Goal: Information Seeking & Learning: Learn about a topic

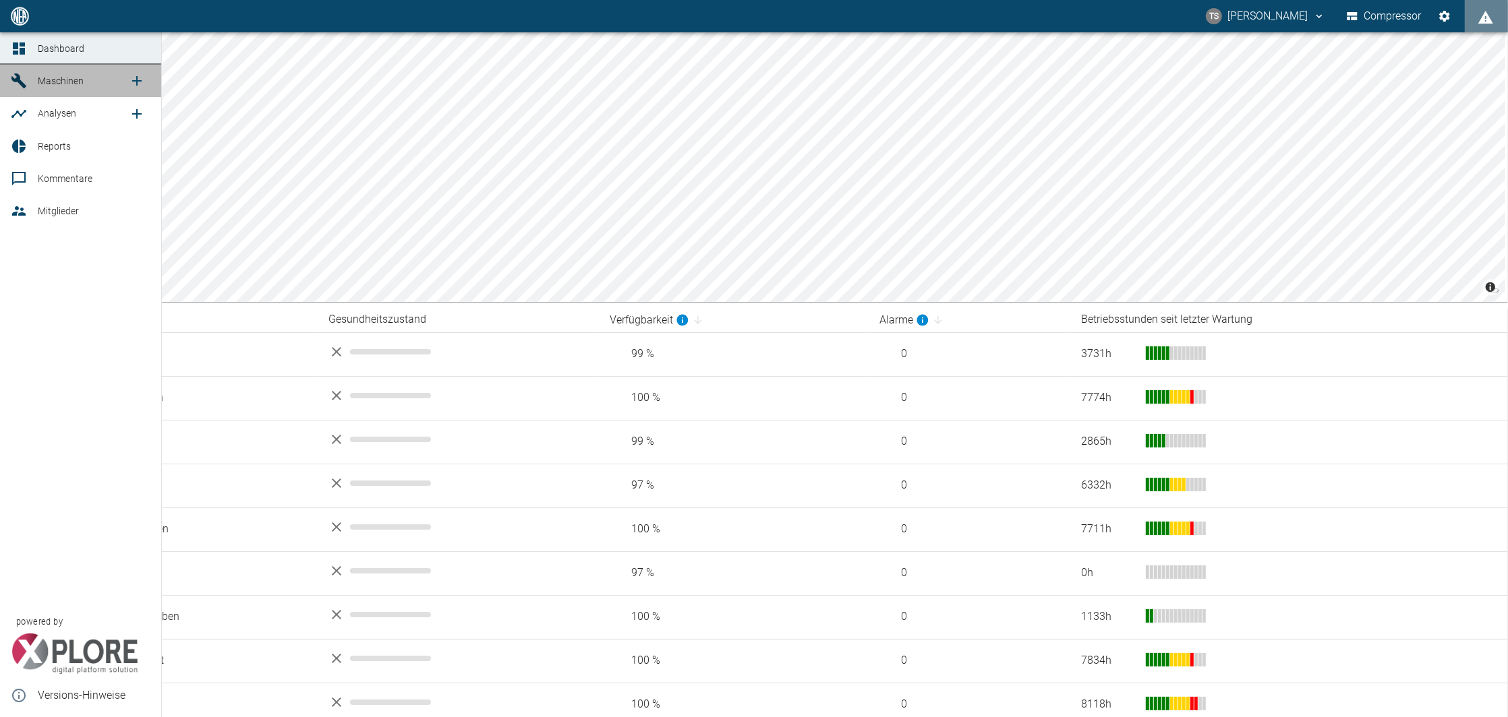
click at [16, 88] on icon at bounding box center [19, 81] width 16 height 16
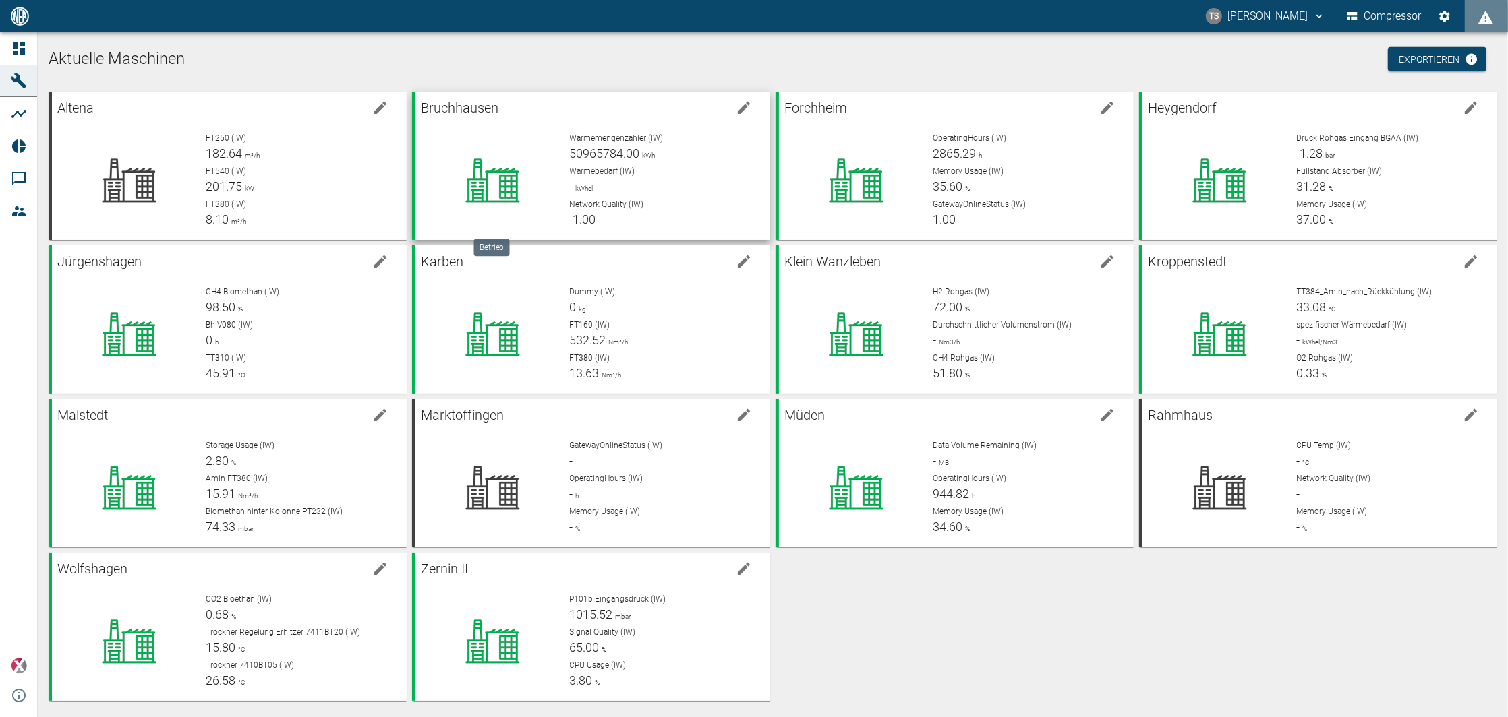
click at [475, 194] on icon at bounding box center [492, 181] width 54 height 44
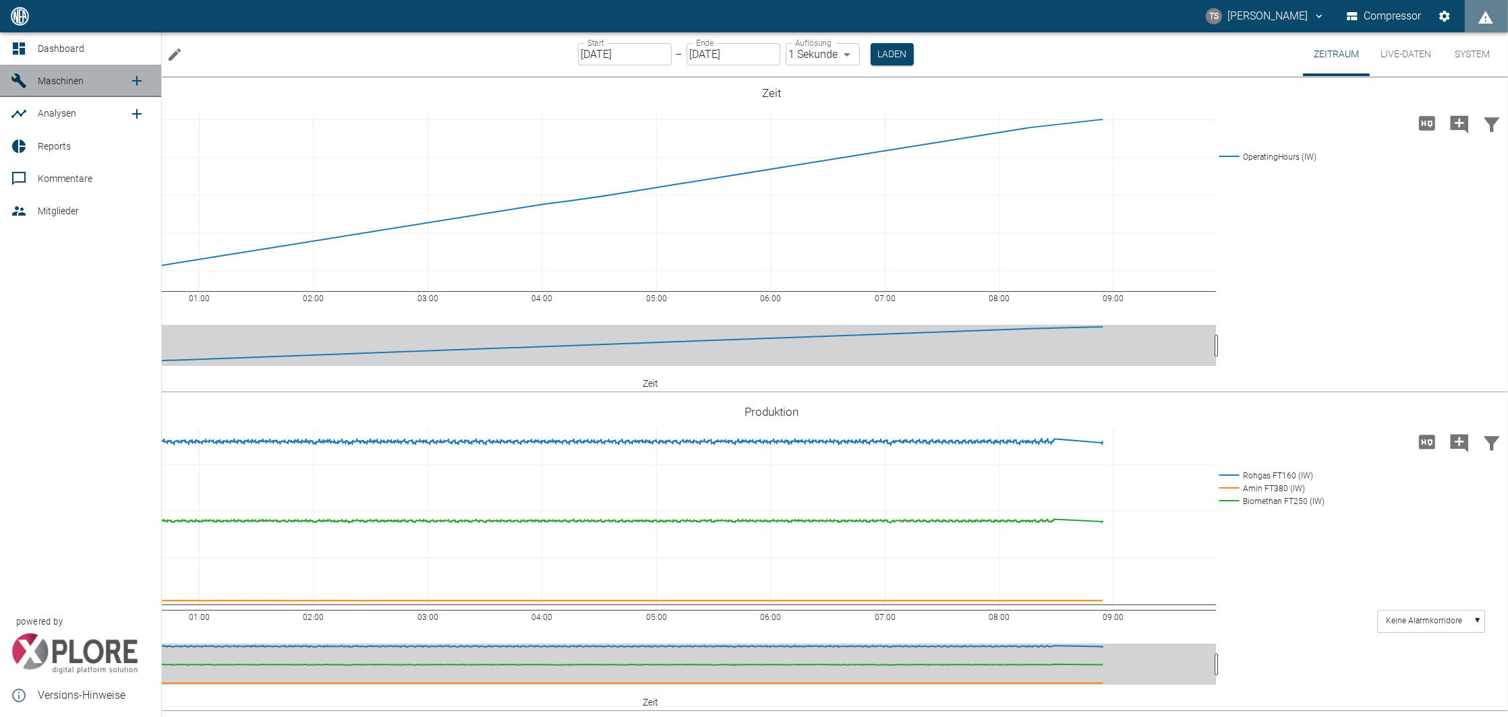
click at [25, 81] on icon at bounding box center [19, 81] width 16 height 16
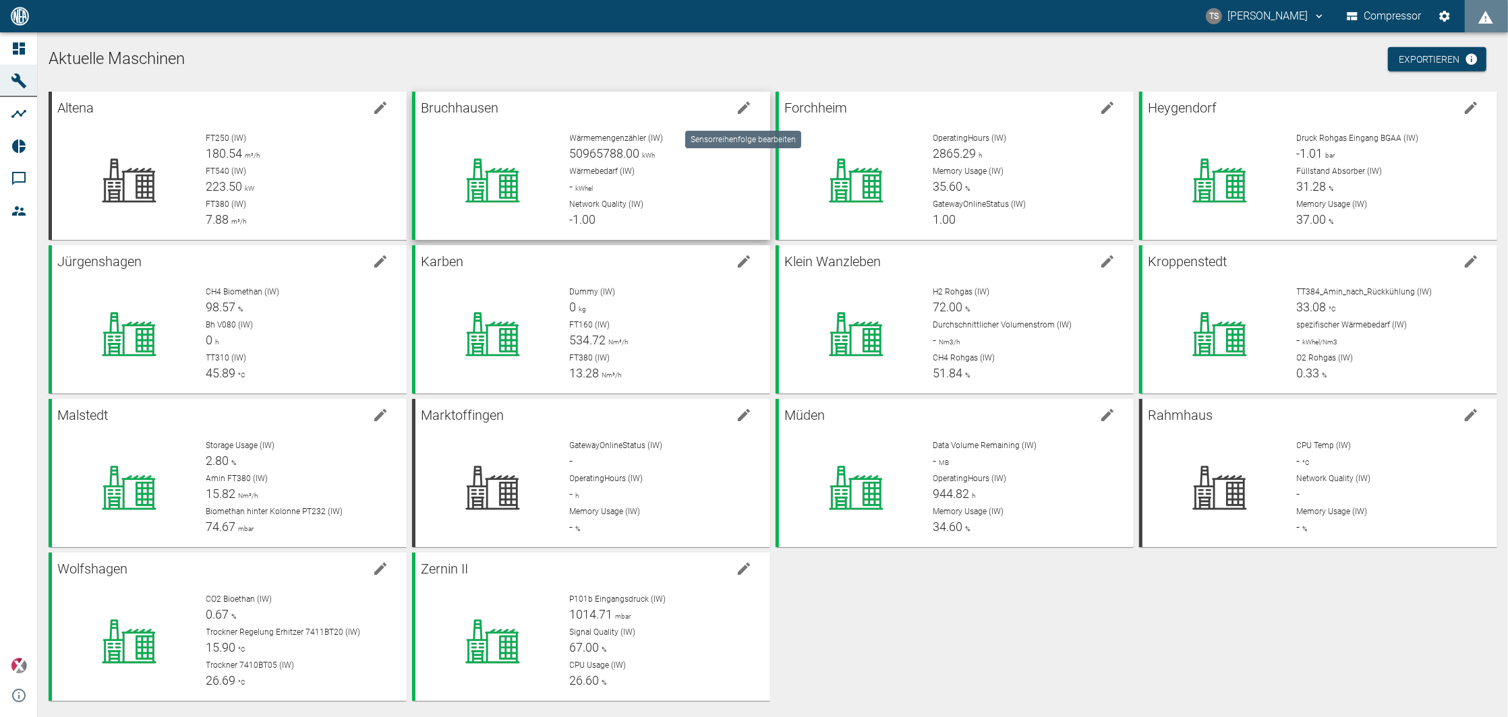
click at [744, 111] on icon "edit machine" at bounding box center [744, 108] width 16 height 16
click at [659, 146] on div "Wärmemengenzähler (IW) 50965796.00 kWh" at bounding box center [665, 147] width 190 height 30
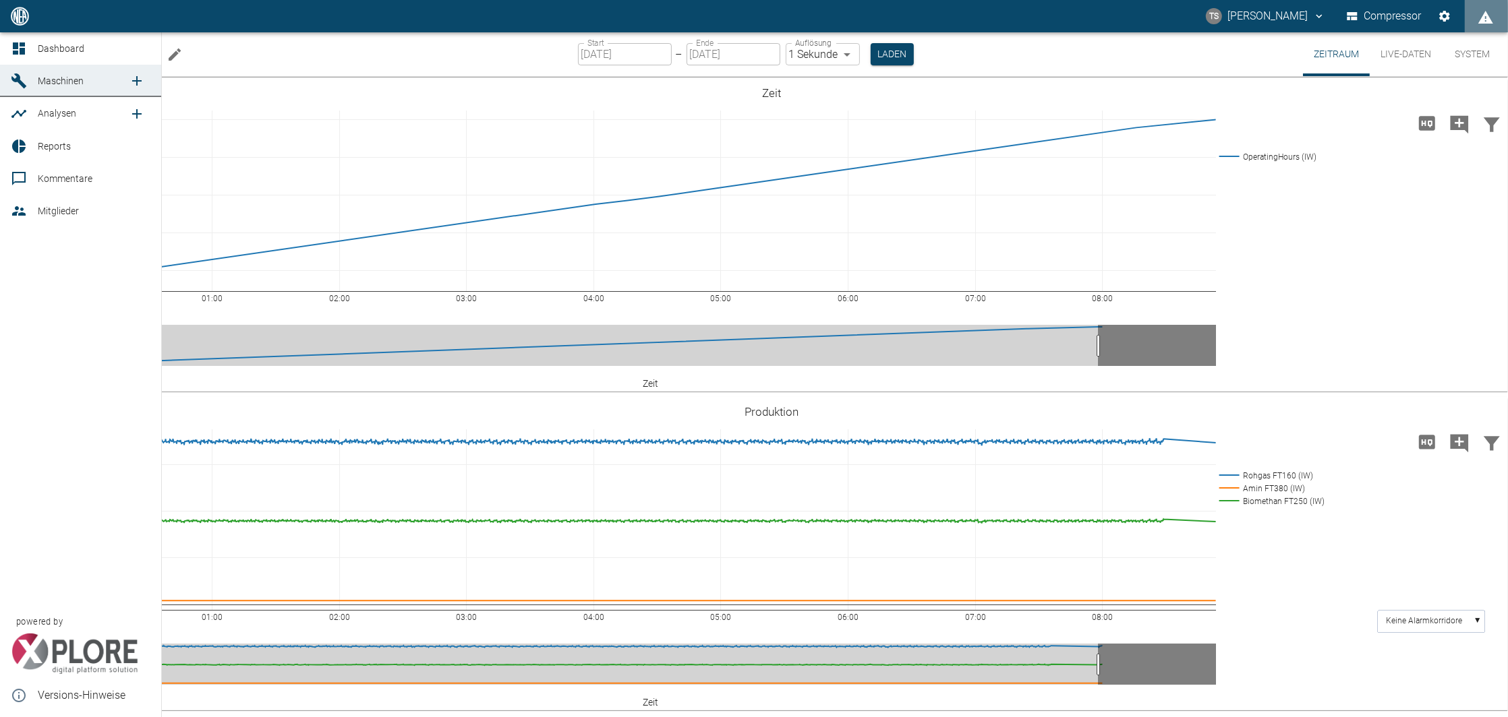
click at [67, 86] on span "Maschinen" at bounding box center [61, 81] width 46 height 11
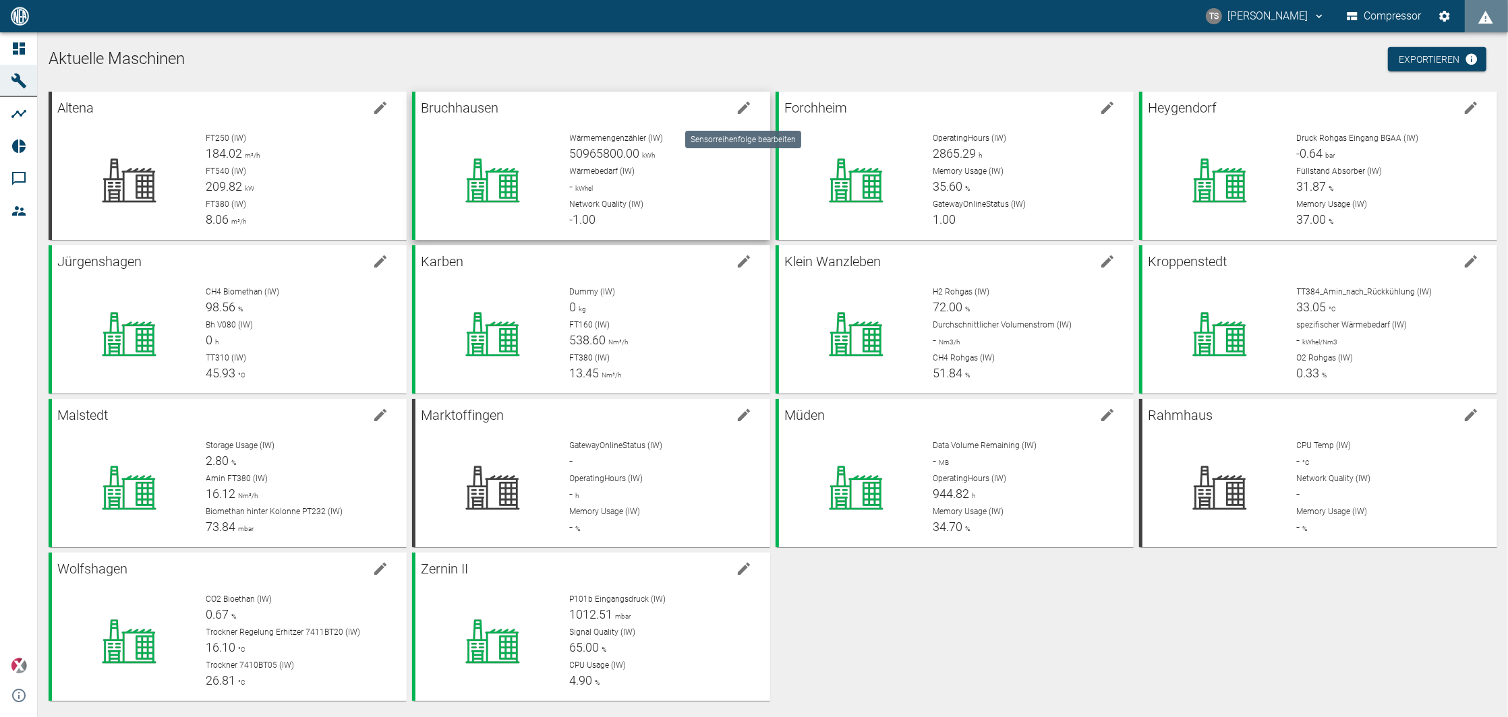
click at [738, 111] on icon "edit machine" at bounding box center [744, 108] width 12 height 12
drag, startPoint x: 649, startPoint y: 257, endPoint x: 639, endPoint y: 118, distance: 139.3
drag, startPoint x: 646, startPoint y: 309, endPoint x: 647, endPoint y: 150, distance: 159.1
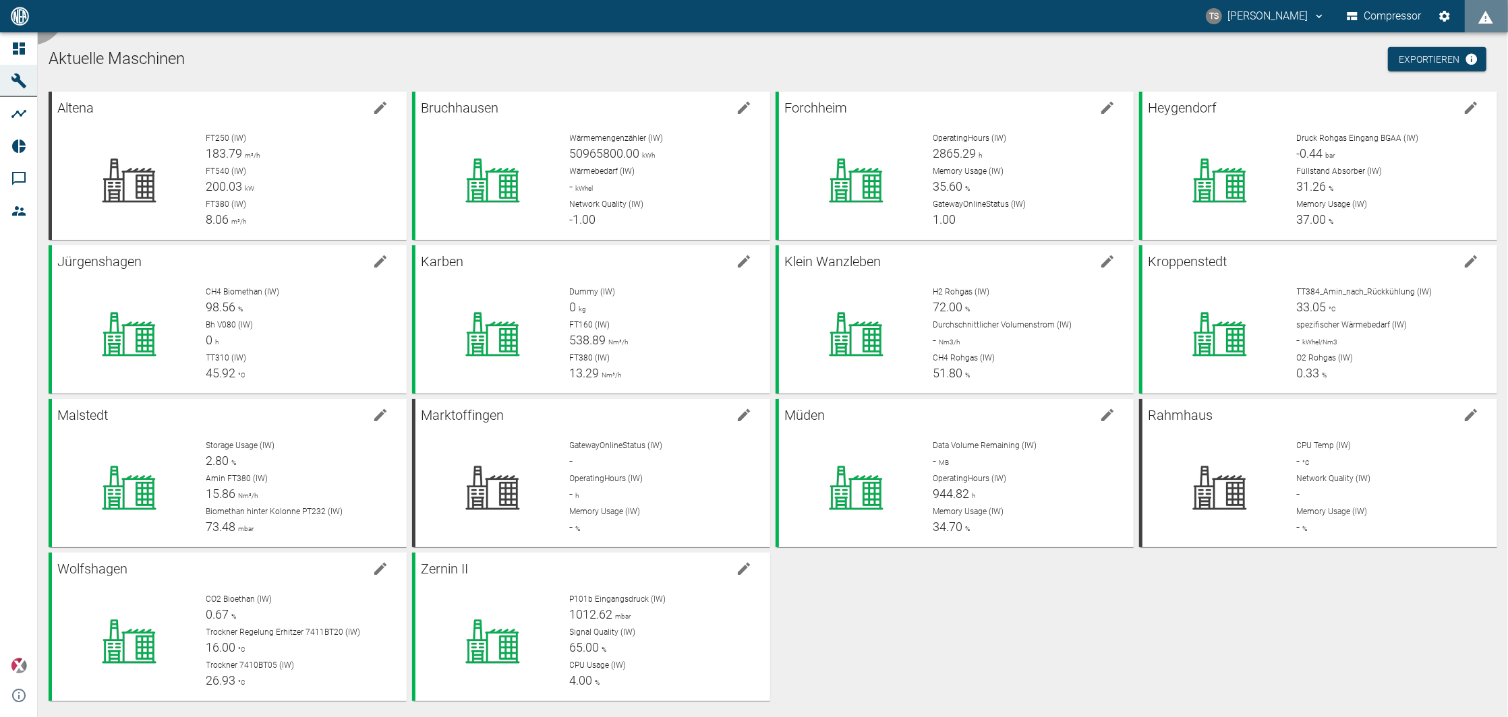
click at [736, 109] on icon "edit machine" at bounding box center [744, 108] width 16 height 16
click at [537, 166] on icon at bounding box center [493, 181] width 106 height 54
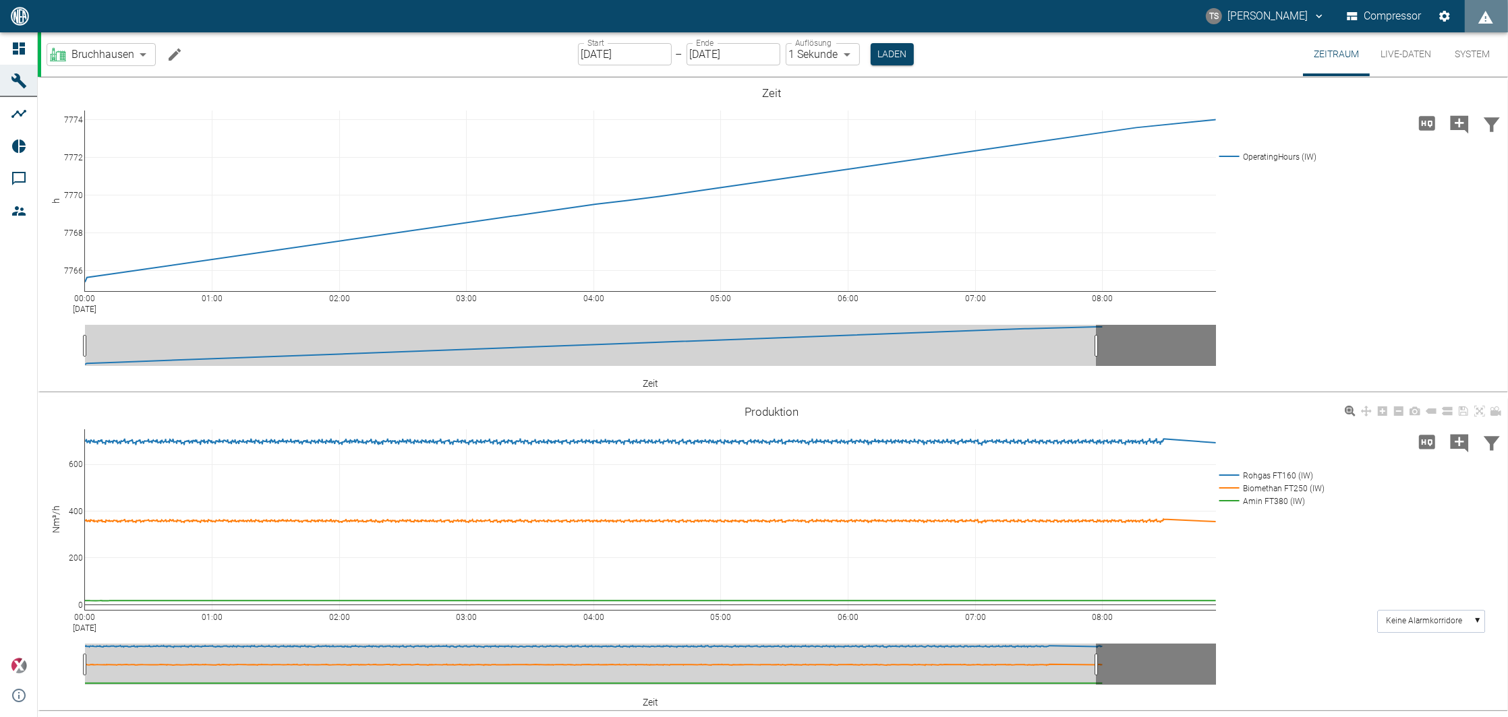
scroll to position [90, 0]
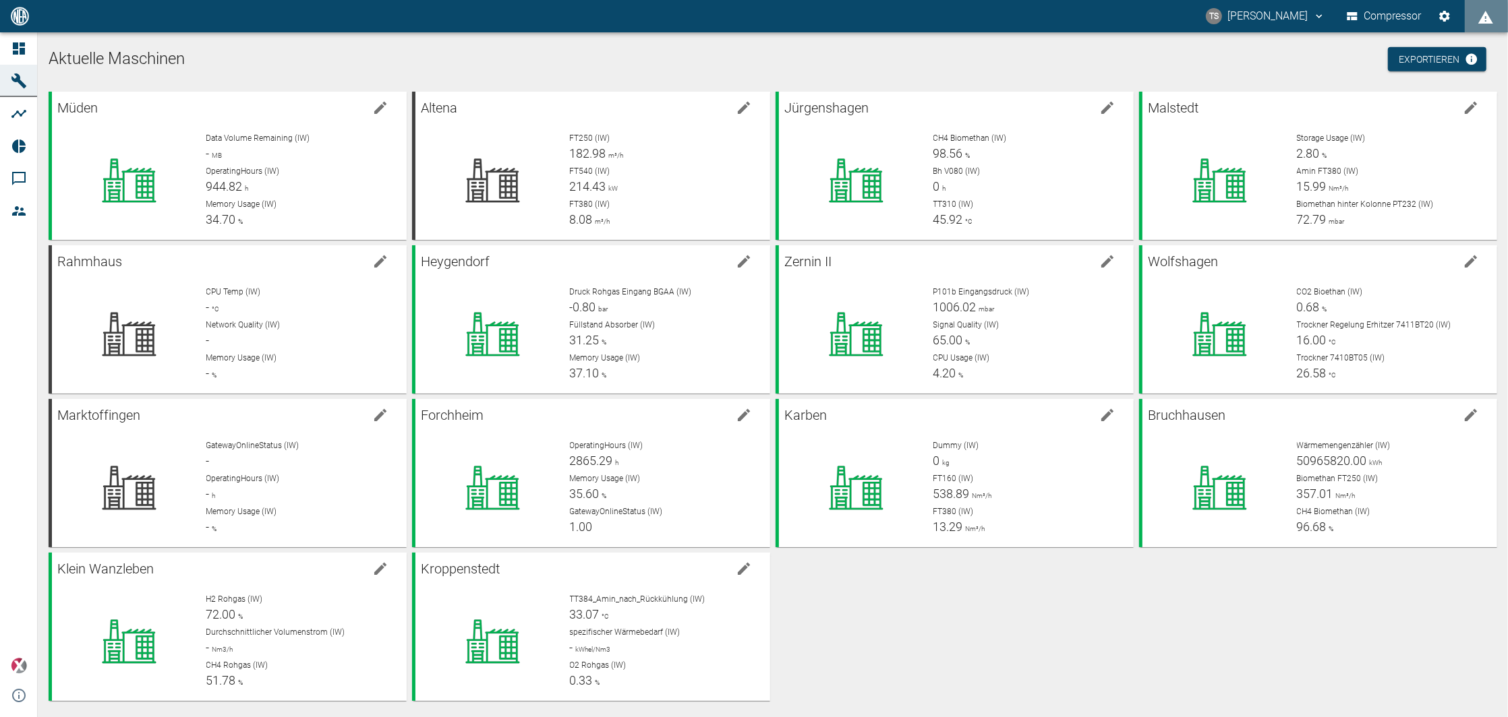
click at [1149, 590] on div "Müden Data Volume Remaining (IW) - MB OperatingHours (IW) 944.82 h Memory Usage…" at bounding box center [770, 393] width 1454 height 615
click at [380, 111] on icon "edit machine" at bounding box center [380, 108] width 16 height 16
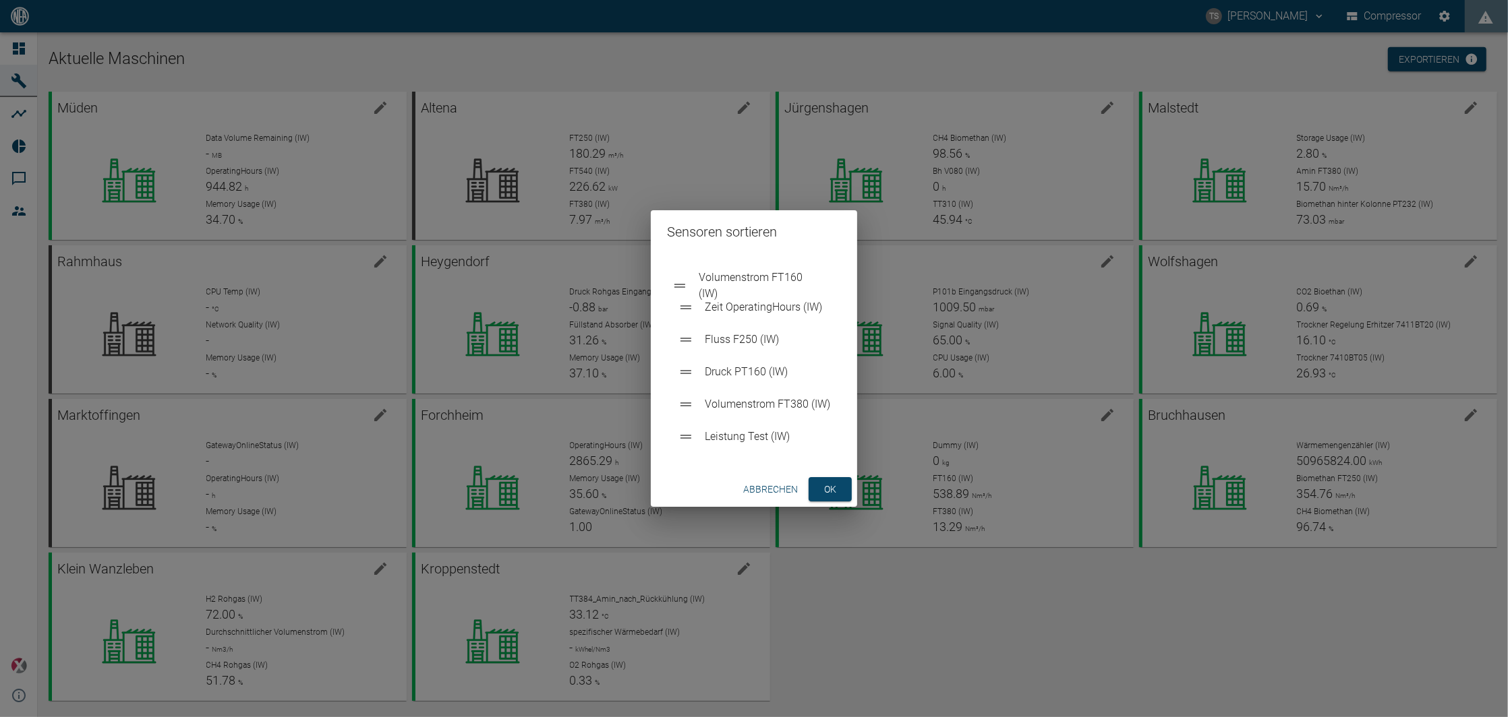
drag, startPoint x: 734, startPoint y: 410, endPoint x: 725, endPoint y: 279, distance: 131.1
click at [725, 279] on ul "Zeit OperatingHours (IW) Fluss F250 (IW) Druck PT160 (IW) Volumenstrom FT380 (I…" at bounding box center [754, 356] width 174 height 205
drag, startPoint x: 741, startPoint y: 407, endPoint x: 729, endPoint y: 311, distance: 96.5
click at [729, 311] on ul "Volumenstrom FT160 (IW) Zeit OperatingHours (IW) Fluss F250 (IW) Druck PT160 (I…" at bounding box center [754, 356] width 174 height 205
drag, startPoint x: 730, startPoint y: 378, endPoint x: 726, endPoint y: 340, distance: 37.9
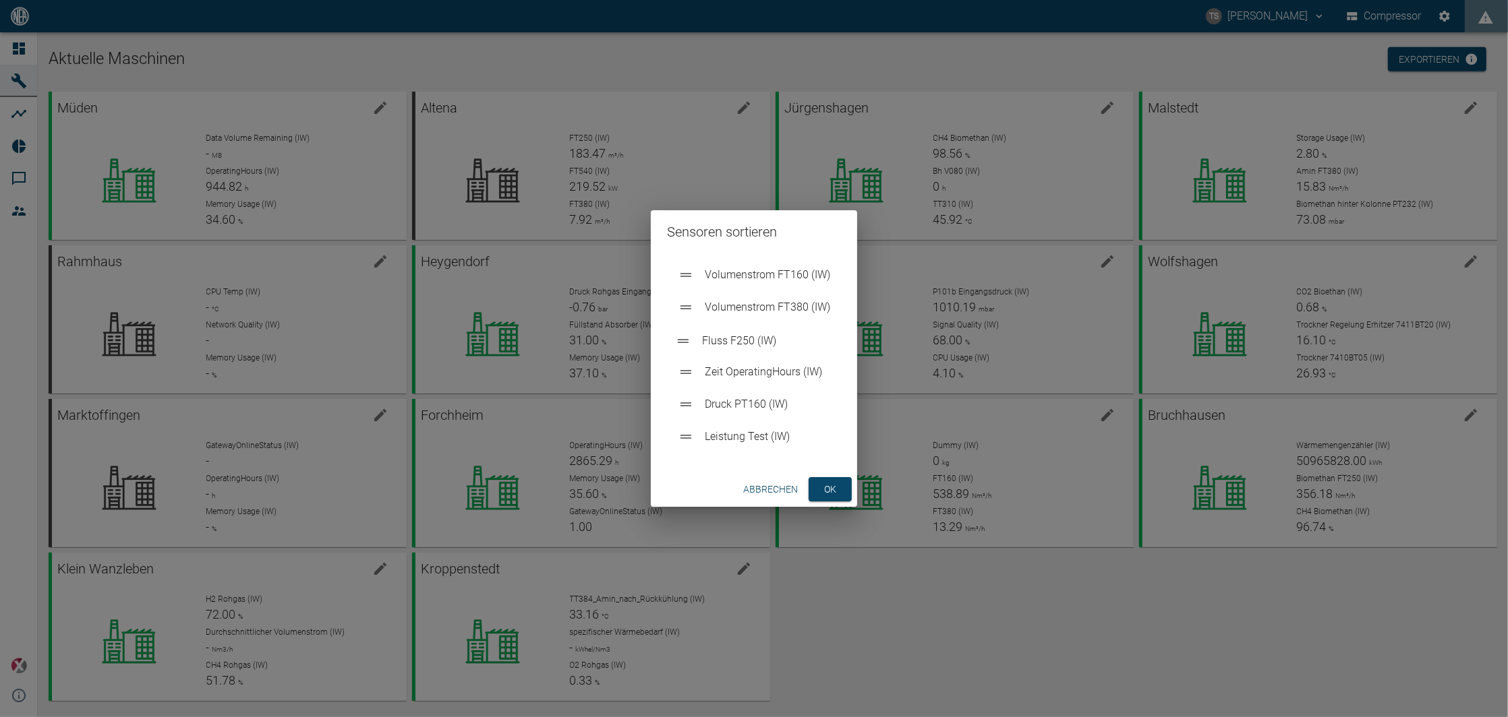
click at [726, 340] on ul "Volumenstrom FT160 (IW) Volumenstrom FT380 (IW) Zeit OperatingHours (IW) Fluss …" at bounding box center [754, 356] width 174 height 205
click at [831, 494] on button "ok" at bounding box center [829, 489] width 43 height 25
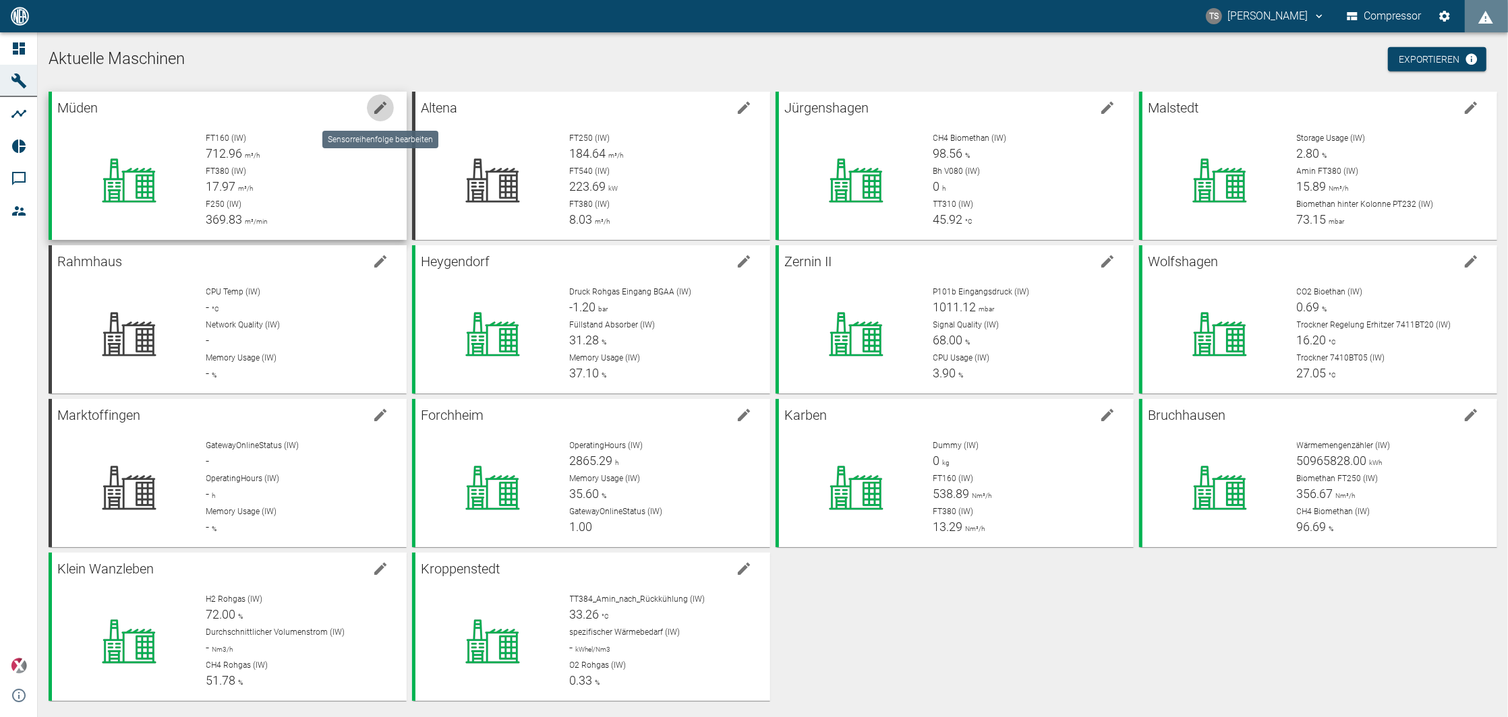
click at [374, 109] on icon "edit machine" at bounding box center [380, 108] width 16 height 16
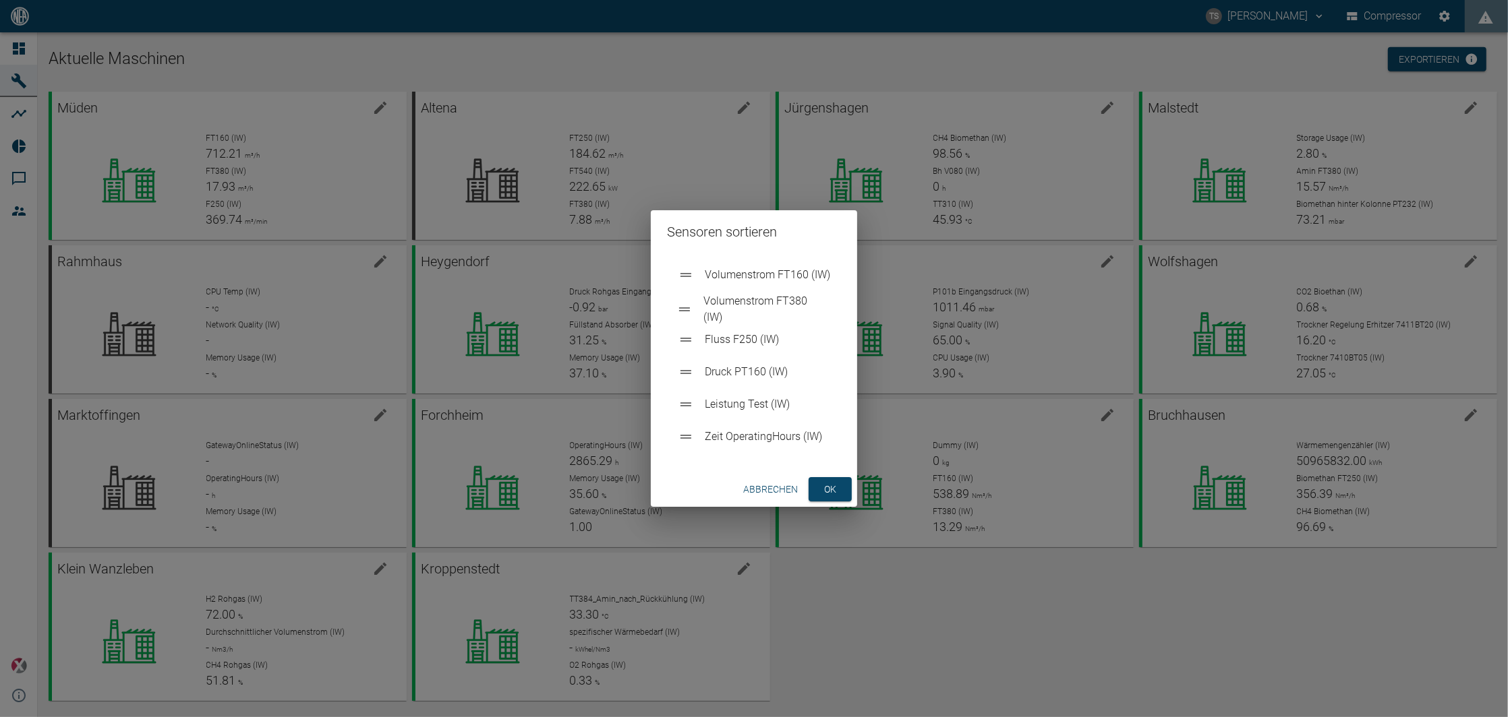
drag, startPoint x: 682, startPoint y: 314, endPoint x: 679, endPoint y: 297, distance: 17.1
click at [679, 297] on ul "Volumenstrom FT160 (IW) Volumenstrom FT380 (IW) Fluss F250 (IW) Druck PT160 (IW…" at bounding box center [754, 356] width 174 height 205
drag, startPoint x: 684, startPoint y: 309, endPoint x: 691, endPoint y: 357, distance: 48.3
click at [692, 359] on ul "Volumenstrom FT160 (IW) Volumenstrom FT380 (IW) Fluss F250 (IW) Druck PT160 (IW…" at bounding box center [754, 356] width 174 height 205
click at [820, 483] on button "ok" at bounding box center [829, 489] width 43 height 25
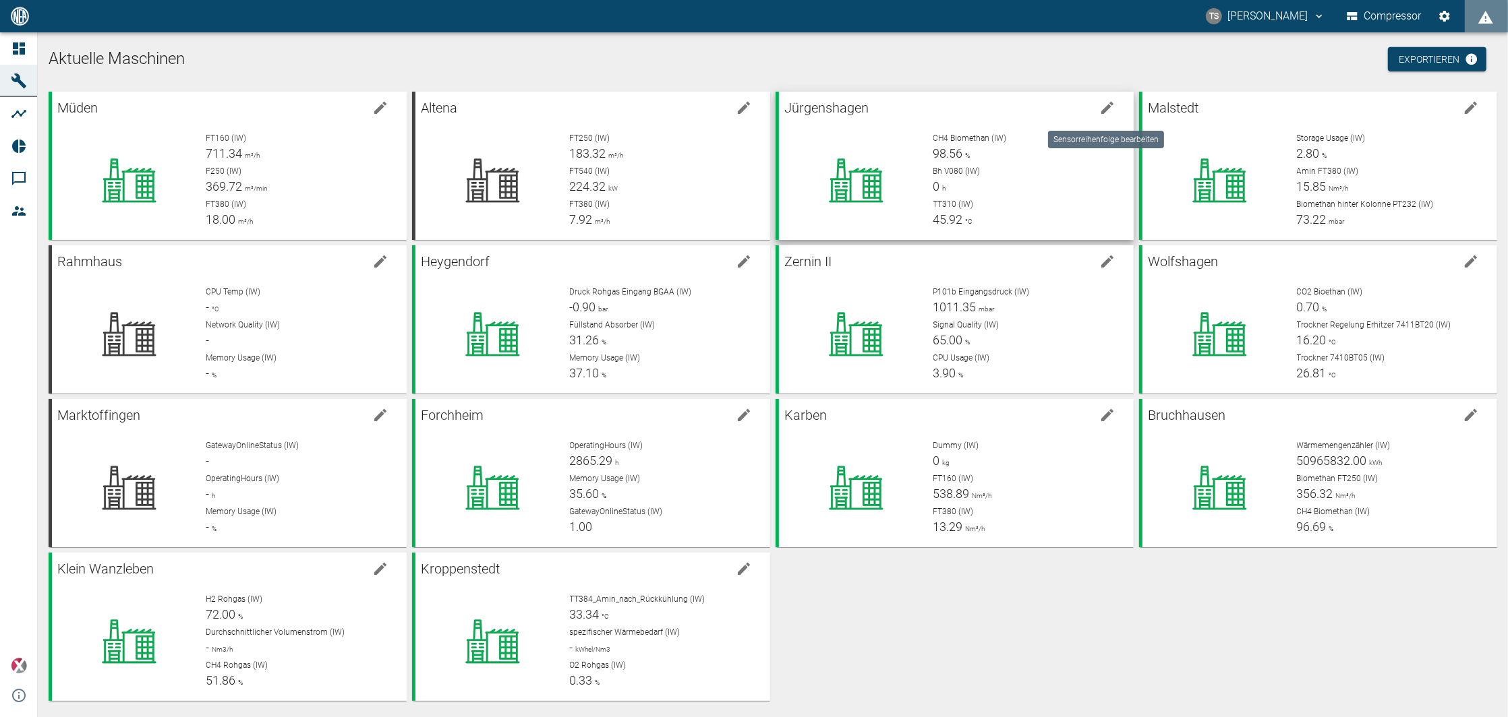
click at [1105, 106] on icon "edit machine" at bounding box center [1107, 108] width 12 height 12
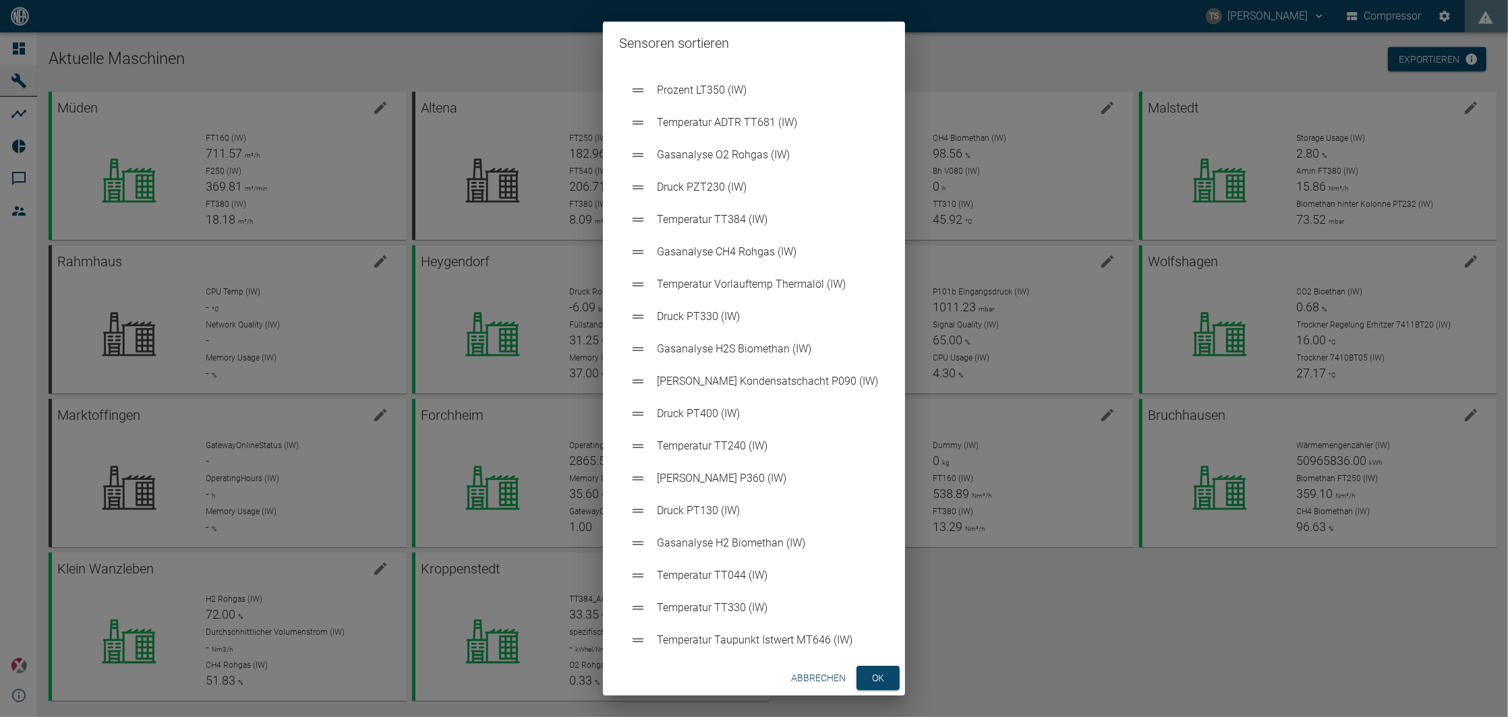
scroll to position [1723, 0]
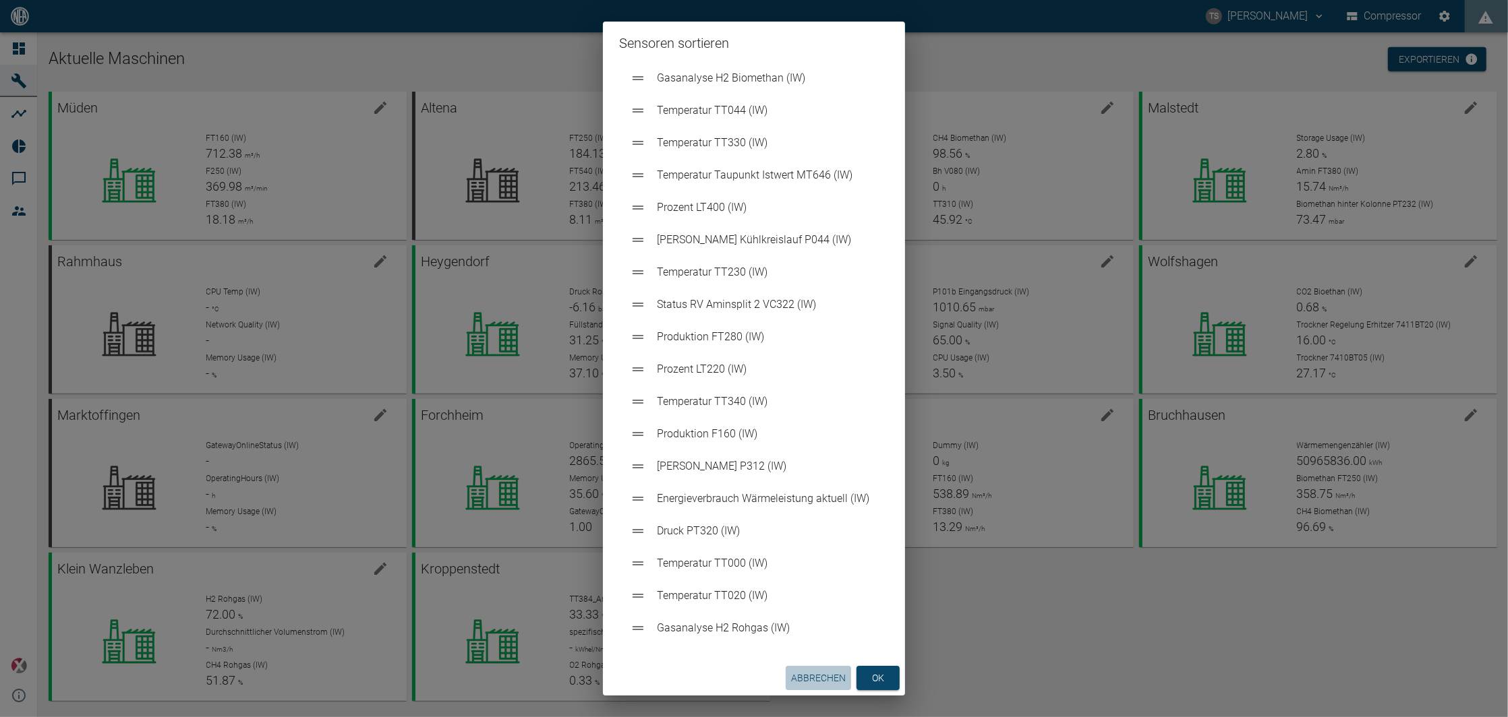
click at [827, 679] on button "Abbrechen" at bounding box center [817, 678] width 65 height 25
click at [827, 679] on div "Müden FT160 (IW) 712.38 m³/h F250 (IW) 369.98 m³/min FT380 (IW) 18.18 m³/h Alte…" at bounding box center [770, 393] width 1454 height 615
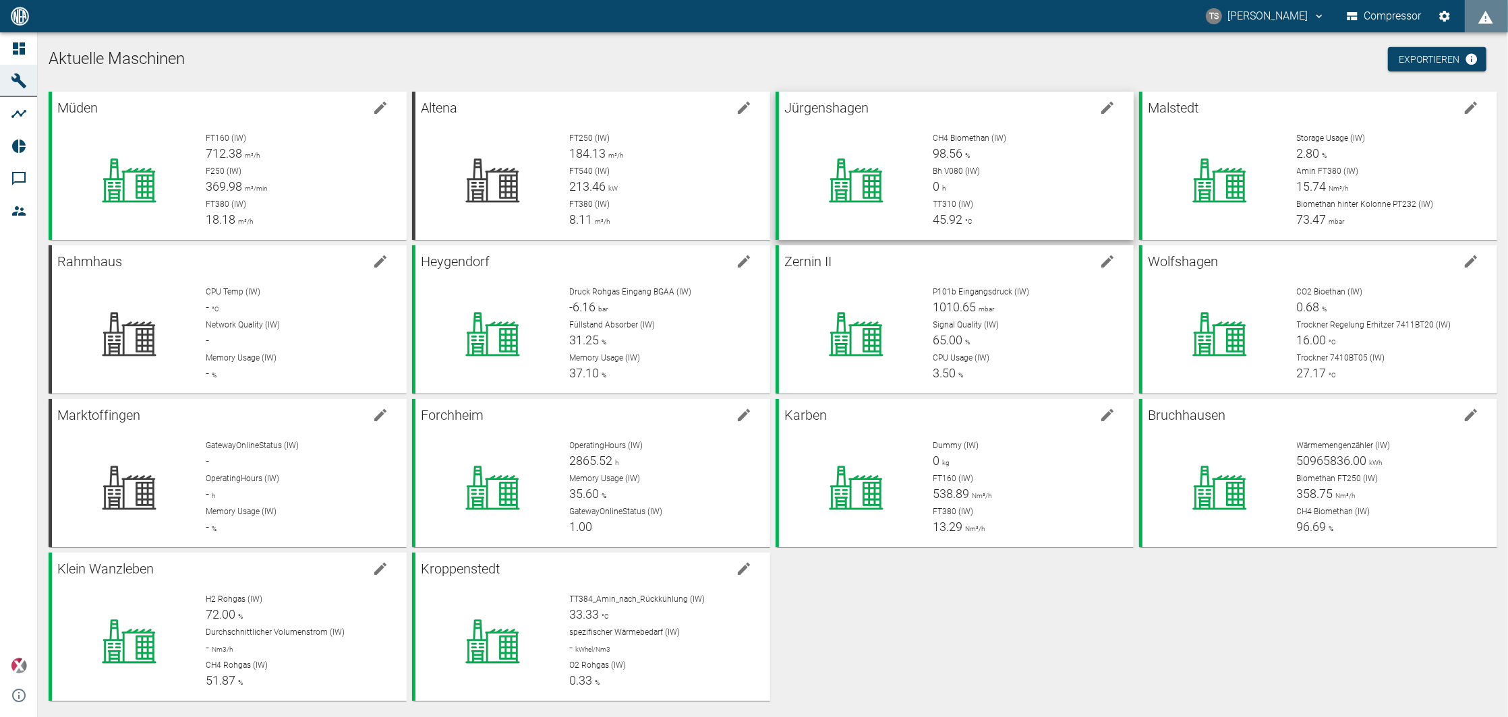
click at [1038, 152] on div "CH4 Biomethan (IW) 98.56 %" at bounding box center [1027, 147] width 189 height 30
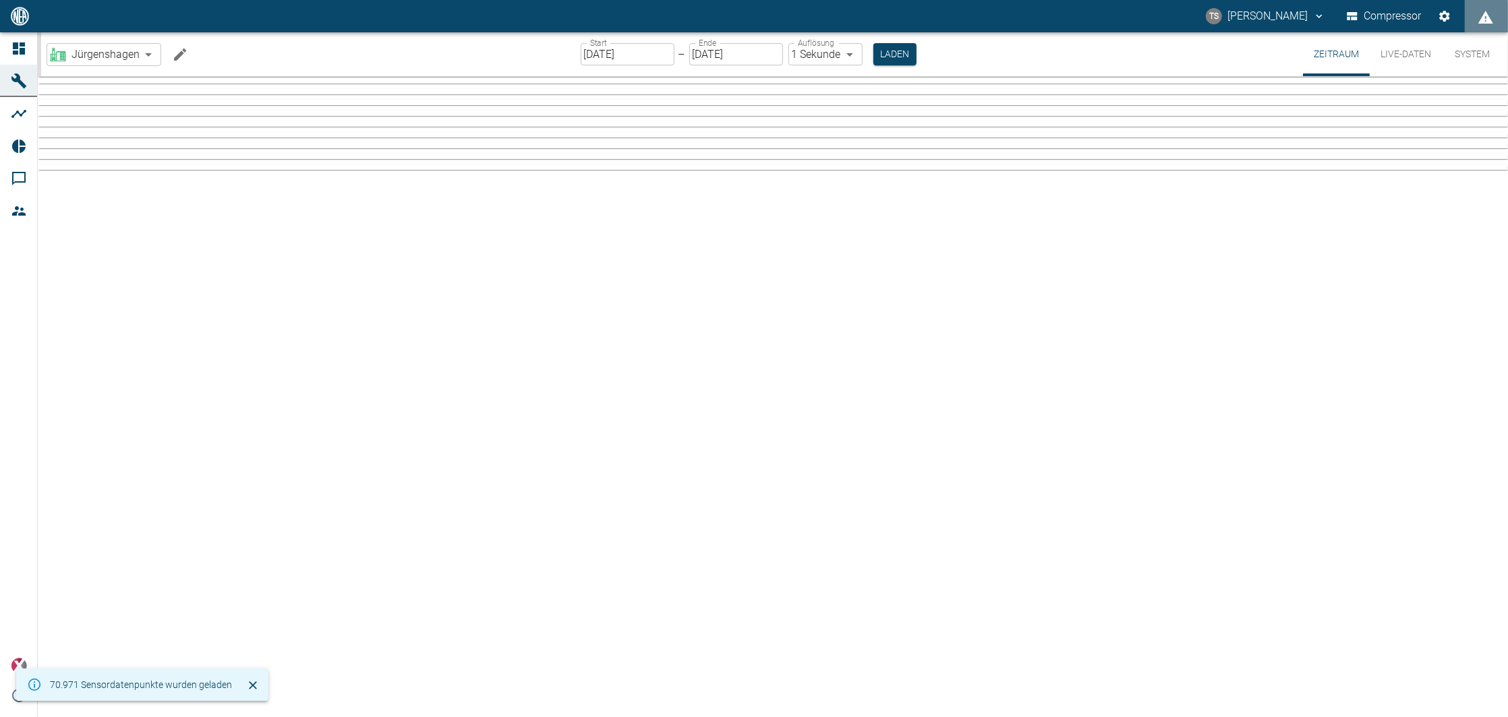
type input "2min"
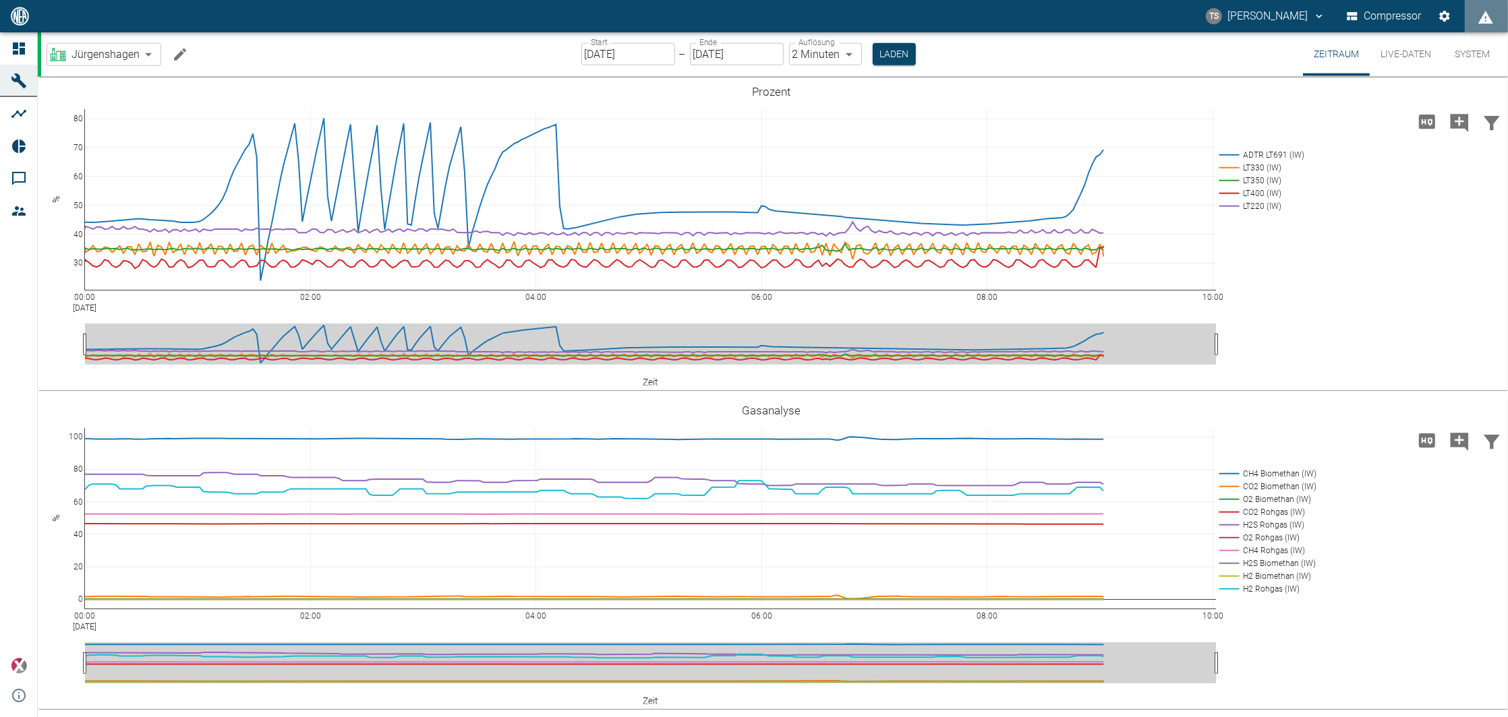
scroll to position [1978, 0]
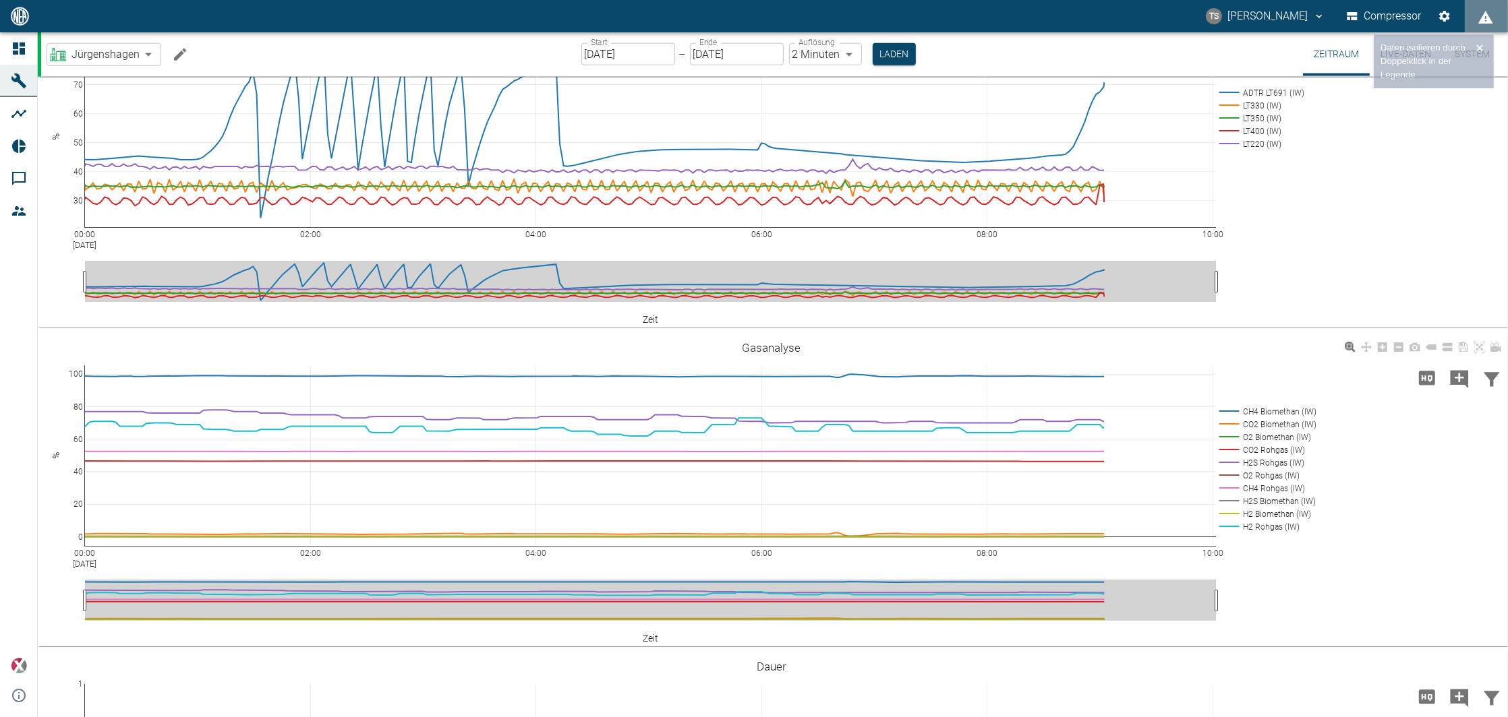
drag, startPoint x: 1261, startPoint y: 409, endPoint x: 1357, endPoint y: 425, distance: 97.1
click at [1386, 445] on div "00:00 Aug 21, 2025 02:00 04:00 06:00 08:00 10:00 0 20 40 60 80 100 CH4 Biometha…" at bounding box center [771, 489] width 1467 height 303
click at [1288, 409] on rect at bounding box center [1266, 411] width 100 height 13
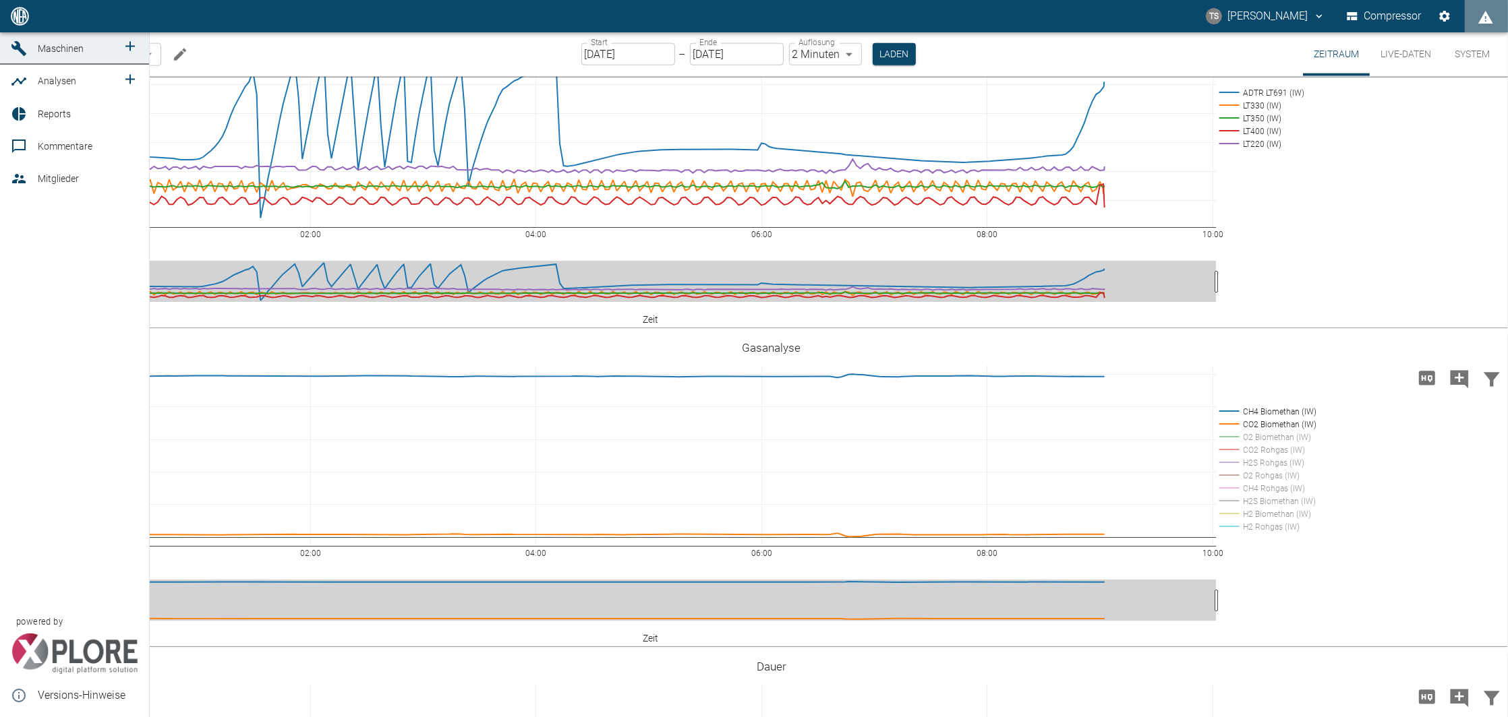
drag, startPoint x: 7, startPoint y: 76, endPoint x: 23, endPoint y: 78, distance: 15.7
click at [7, 65] on link "Maschinen" at bounding box center [74, 48] width 149 height 32
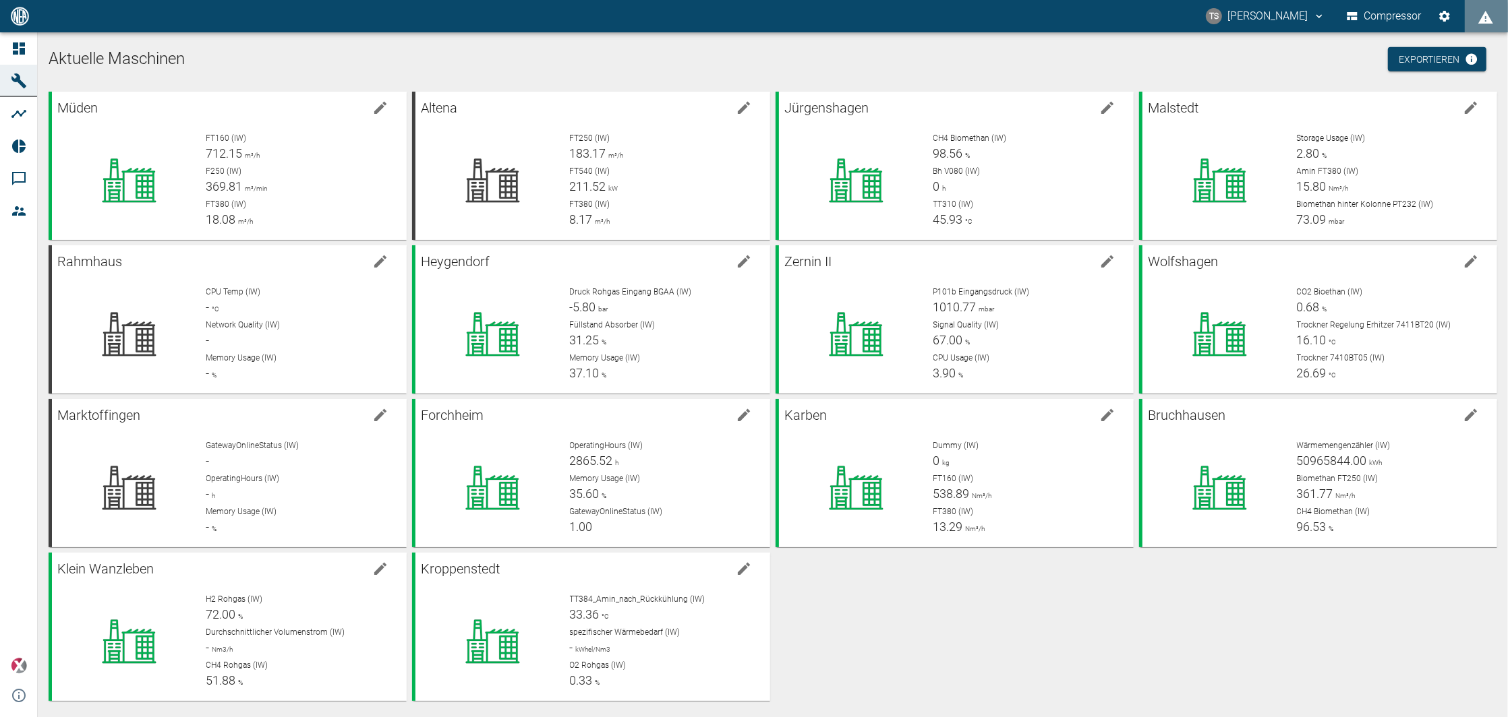
click at [1115, 663] on div "Müden FT160 (IW) 712.15 m³/h F250 (IW) 369.81 m³/min FT380 (IW) 18.08 m³/h Alte…" at bounding box center [770, 393] width 1454 height 615
click at [992, 586] on div "Müden FT160 (IW) 712.50 m³/h F250 (IW) 369.76 m³/min FT380 (IW) 18.18 m³/h Alte…" at bounding box center [770, 393] width 1454 height 615
click at [1111, 71] on ul "Aktuelle Maschinen Exportieren" at bounding box center [773, 67] width 1448 height 49
click at [1103, 105] on icon "edit machine" at bounding box center [1107, 108] width 16 height 16
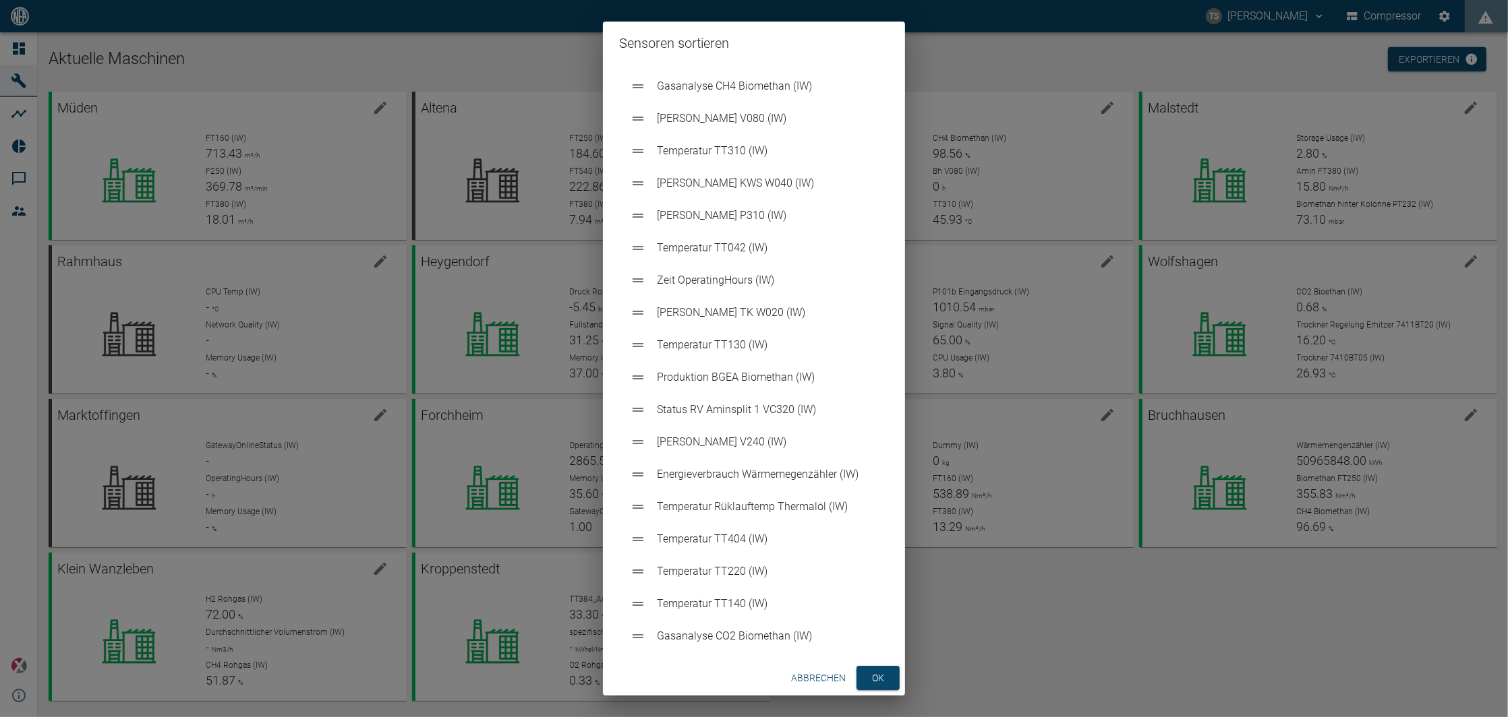
click at [825, 680] on button "Abbrechen" at bounding box center [817, 678] width 65 height 25
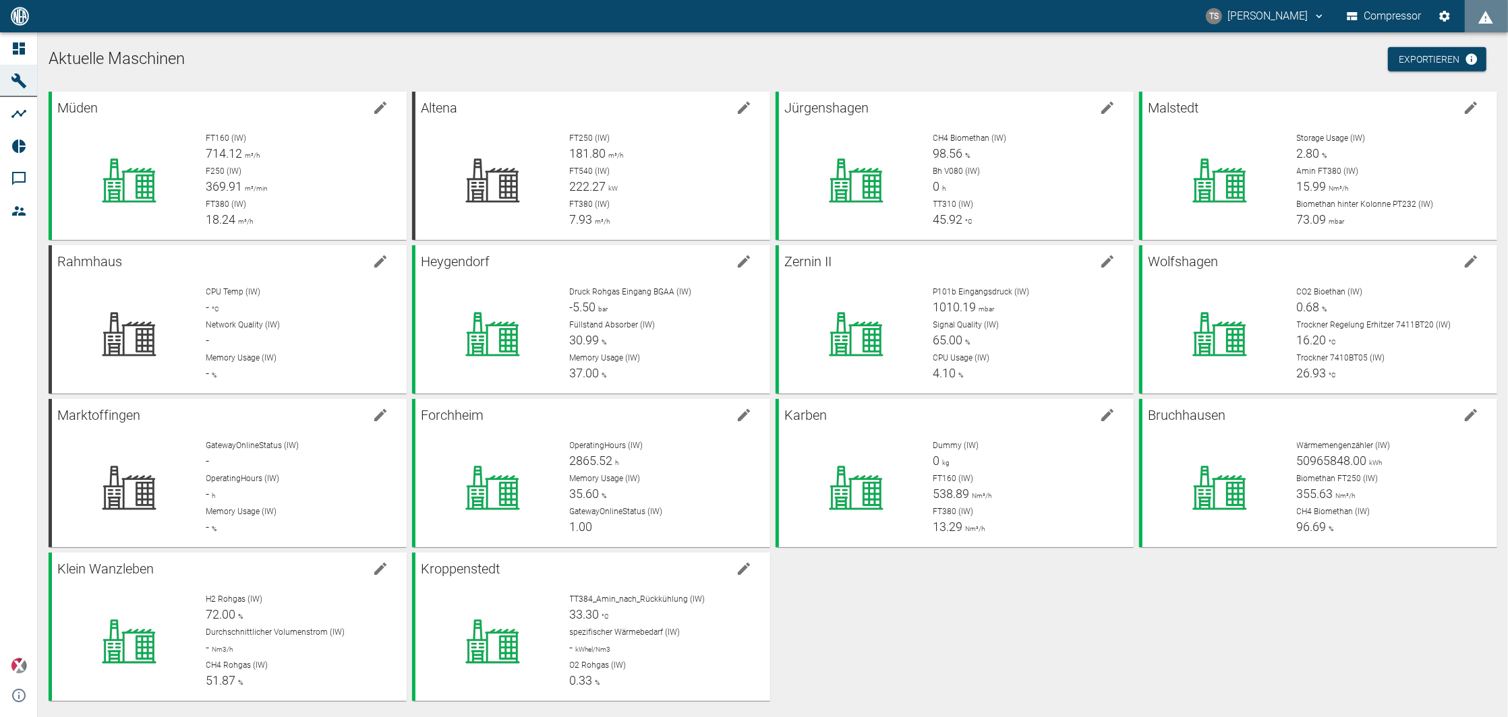
click at [694, 57] on h1 "Aktuelle Maschinen" at bounding box center [773, 60] width 1448 height 22
click at [877, 176] on icon at bounding box center [856, 181] width 54 height 44
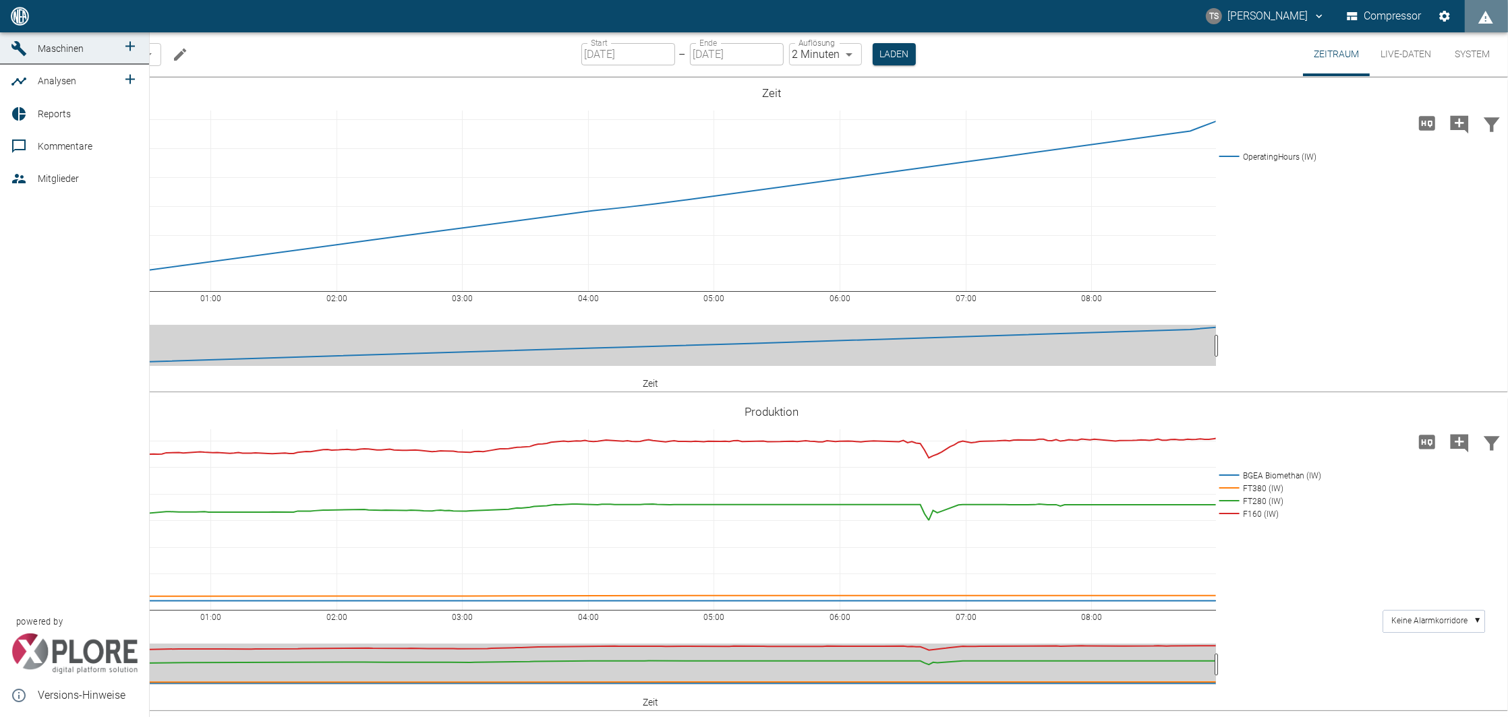
click at [27, 57] on div at bounding box center [21, 48] width 20 height 16
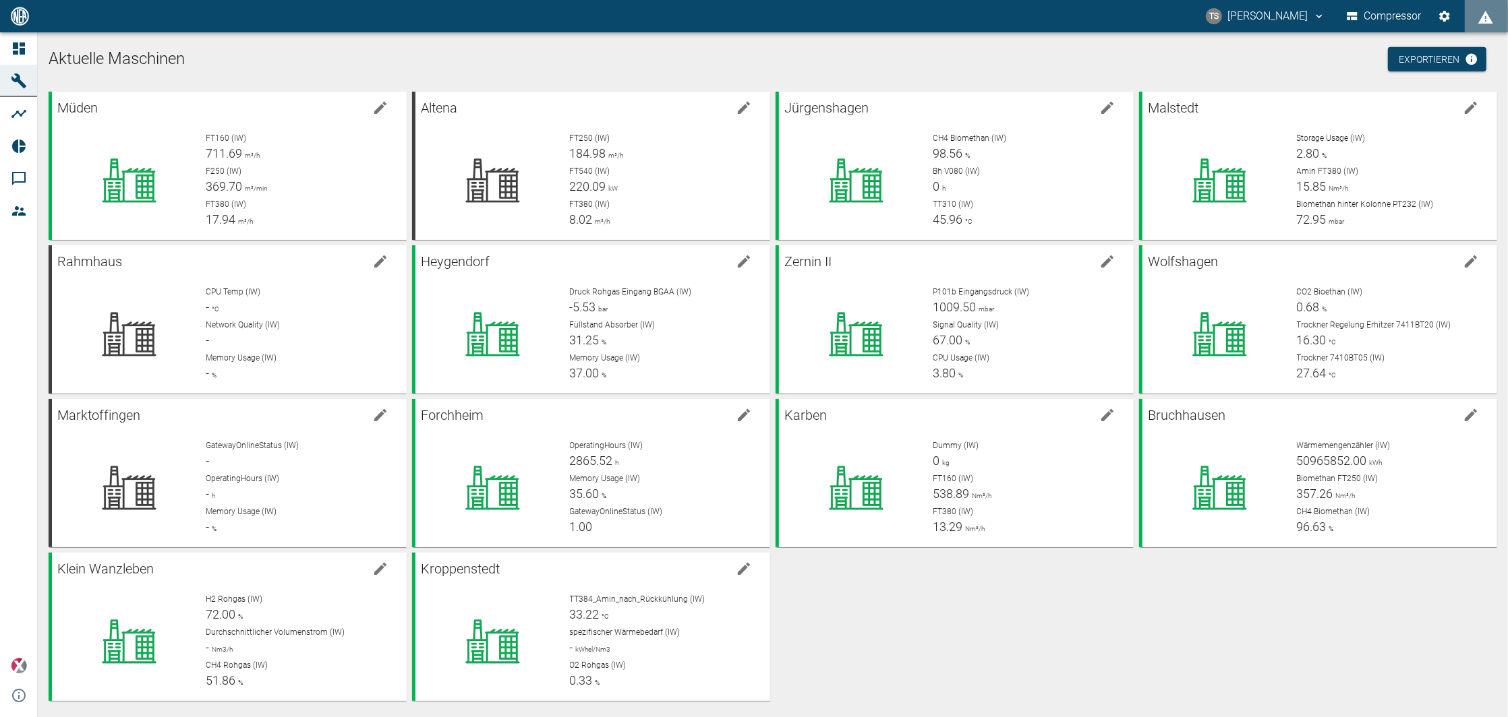
click at [1025, 643] on div "Müden FT160 (IW) 711.69 m³/h F250 (IW) 369.70 m³/min FT380 (IW) 17.94 m³/h Alte…" at bounding box center [770, 393] width 1454 height 615
click at [1110, 107] on icon "edit machine" at bounding box center [1107, 108] width 16 height 16
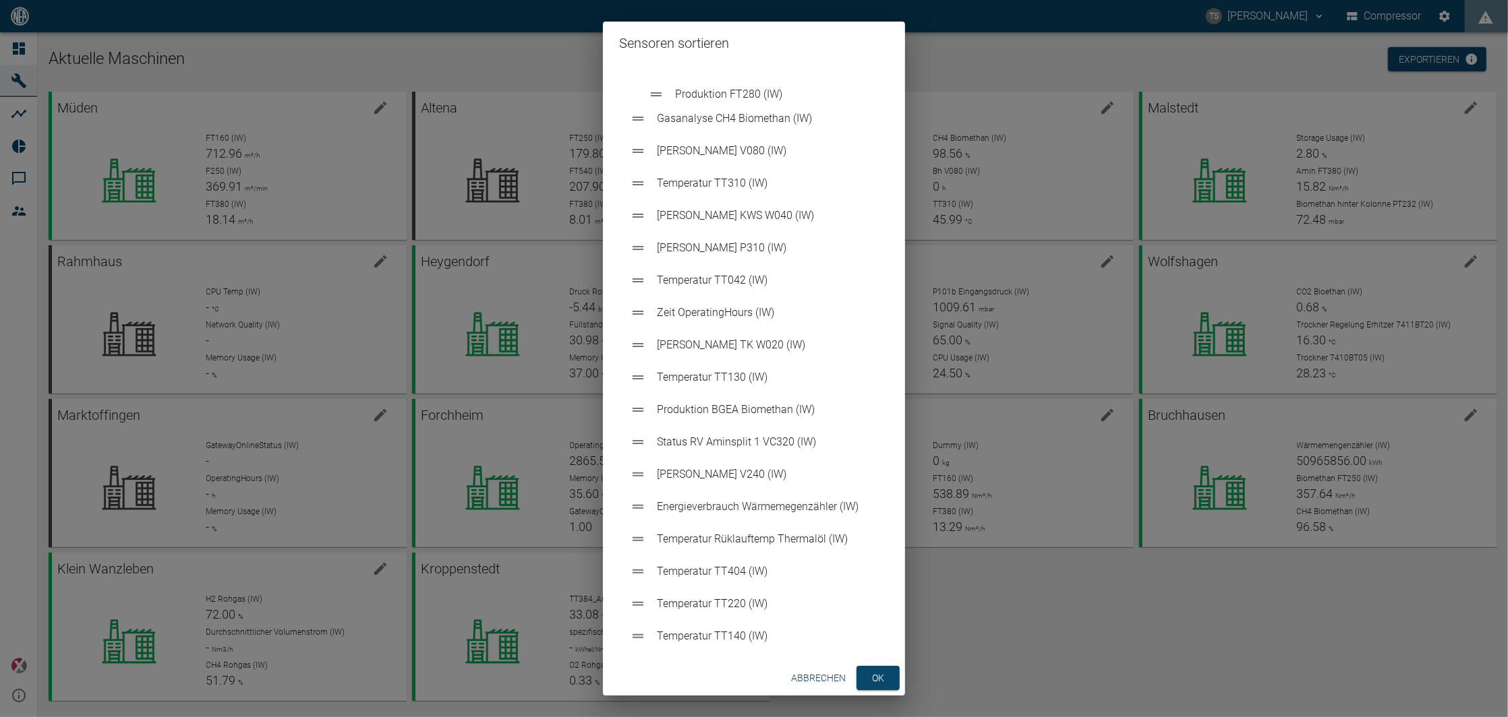
drag, startPoint x: 641, startPoint y: 444, endPoint x: 653, endPoint y: 90, distance: 354.2
click at [884, 668] on button "ok" at bounding box center [877, 678] width 43 height 25
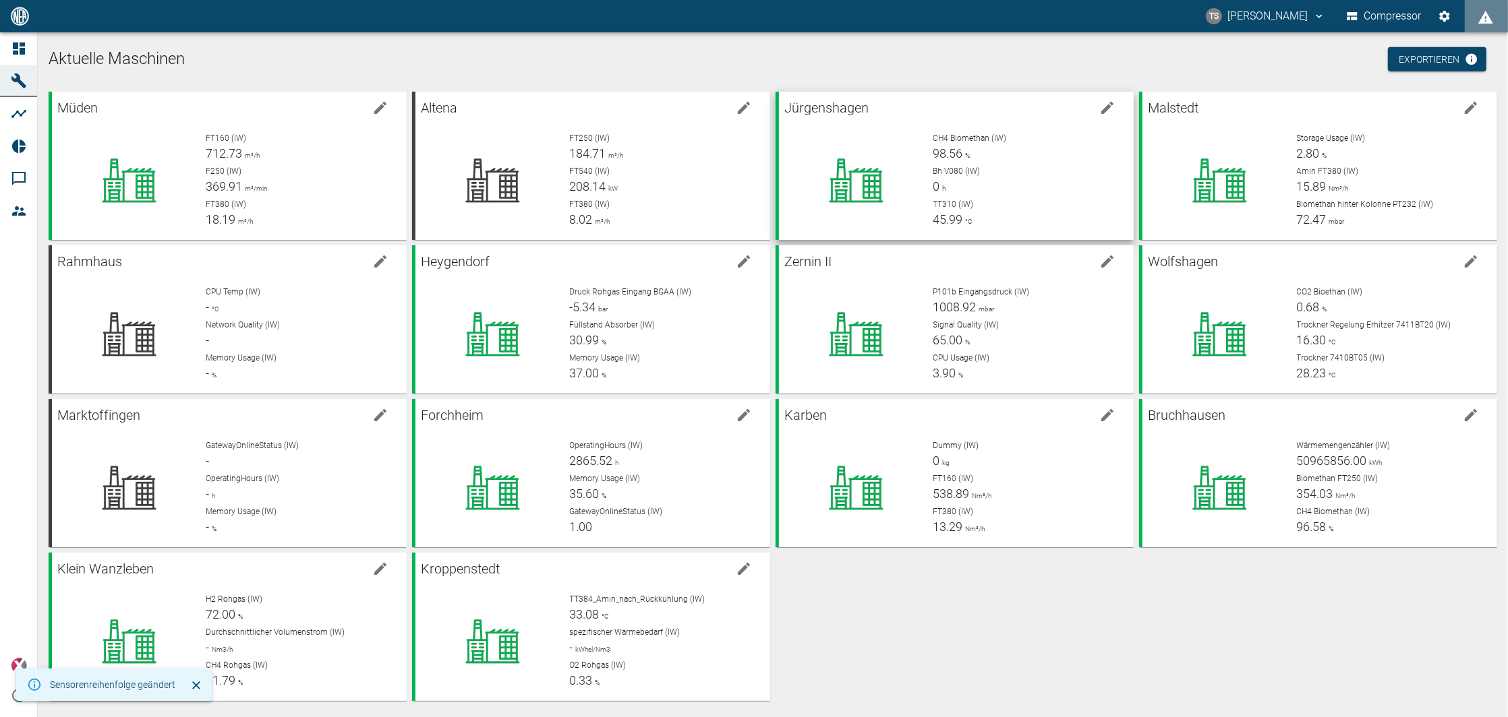
click at [1000, 168] on p "Bh V080 (IW)" at bounding box center [1027, 171] width 189 height 12
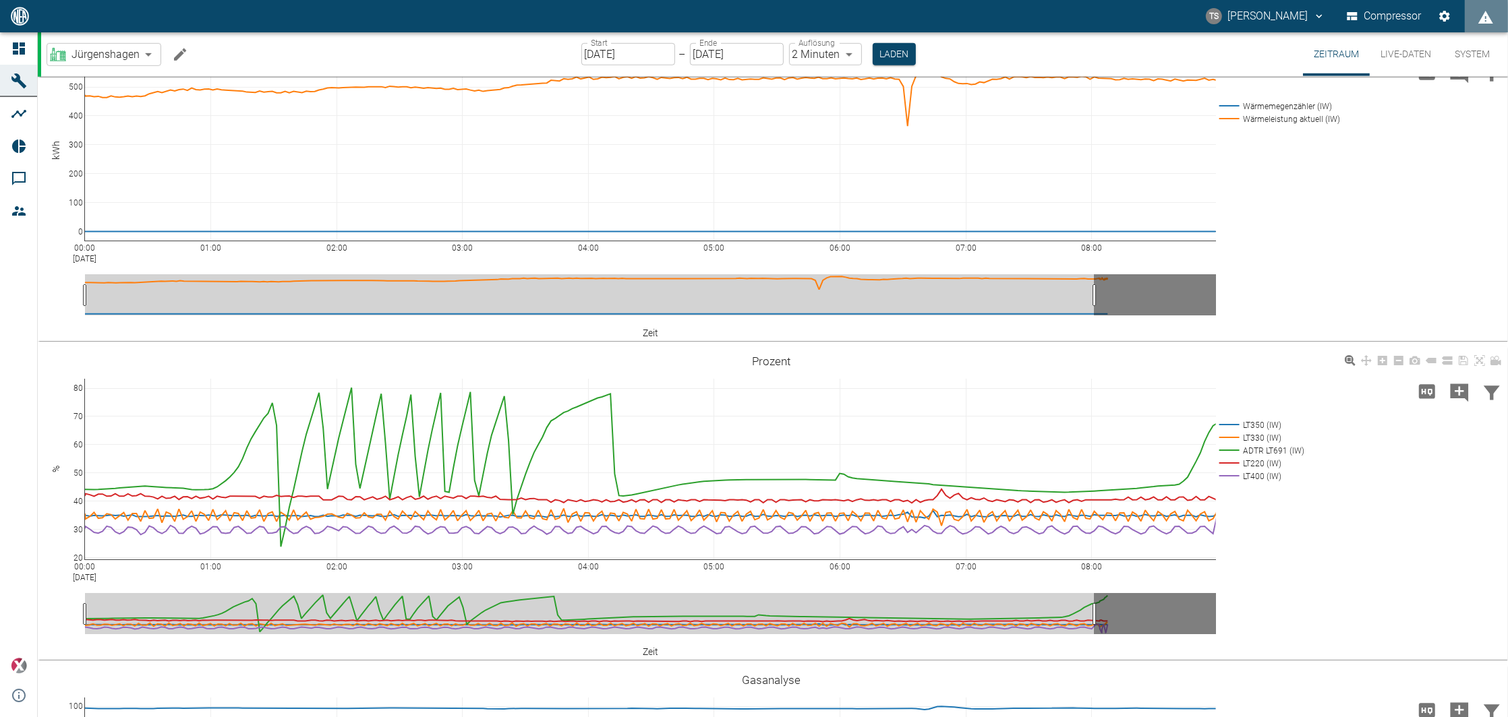
scroll to position [1149, 0]
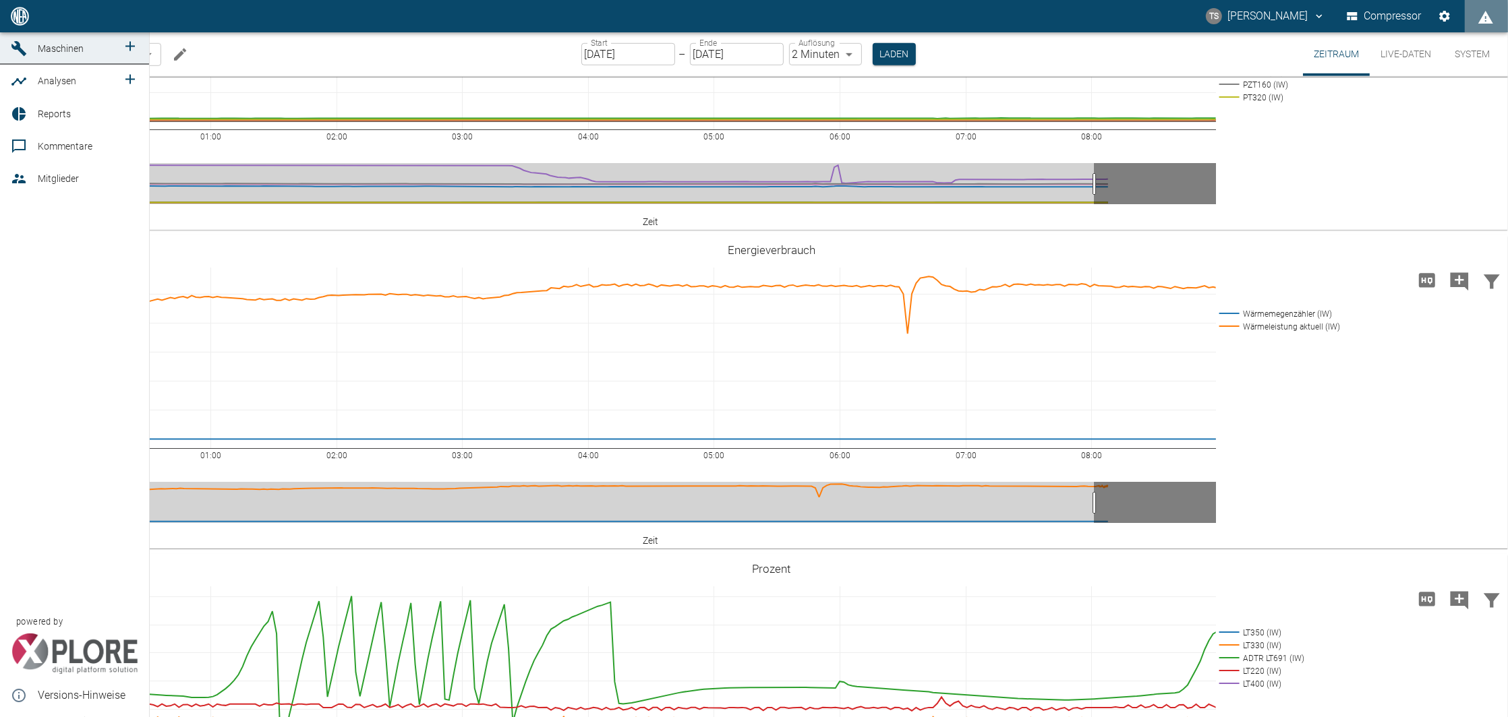
click at [54, 57] on span "Maschinen" at bounding box center [77, 48] width 79 height 16
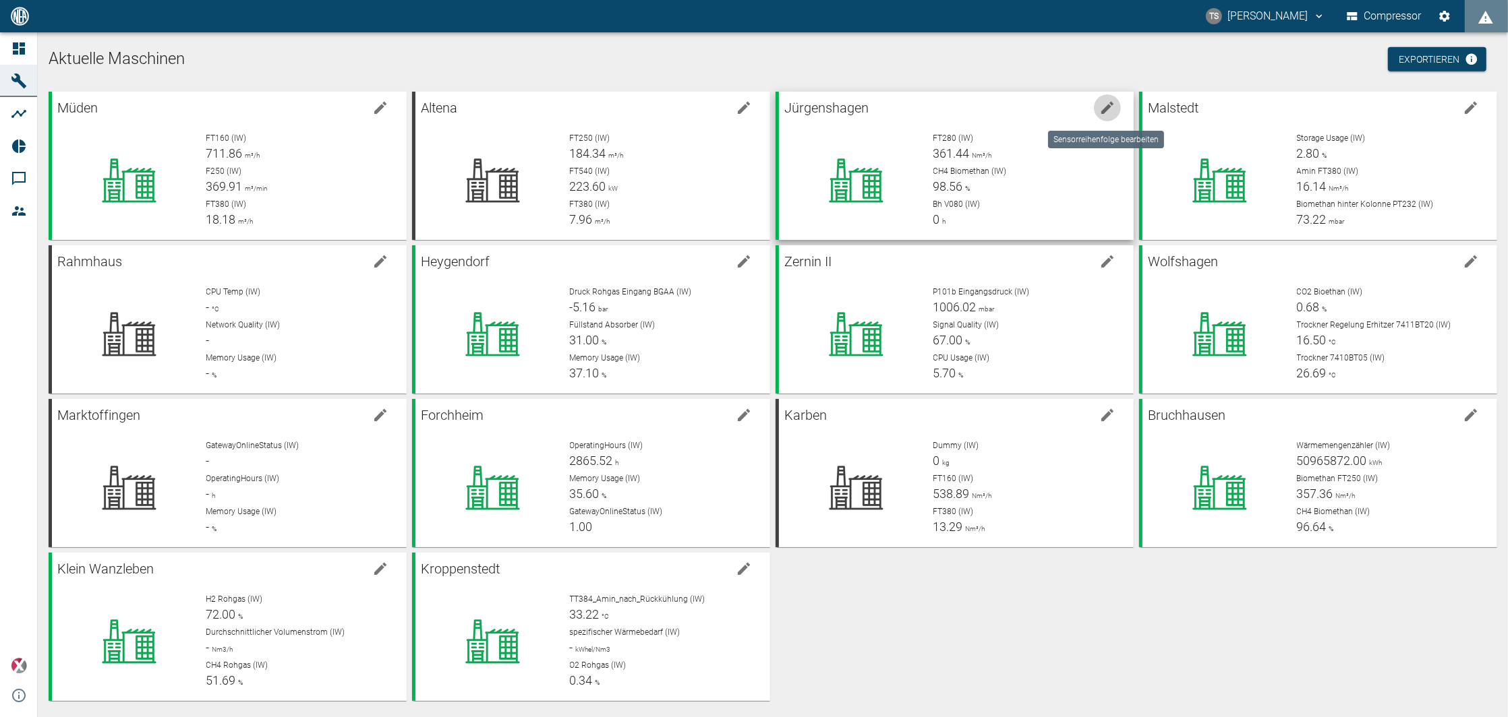
click at [1102, 111] on icon "edit machine" at bounding box center [1107, 108] width 12 height 12
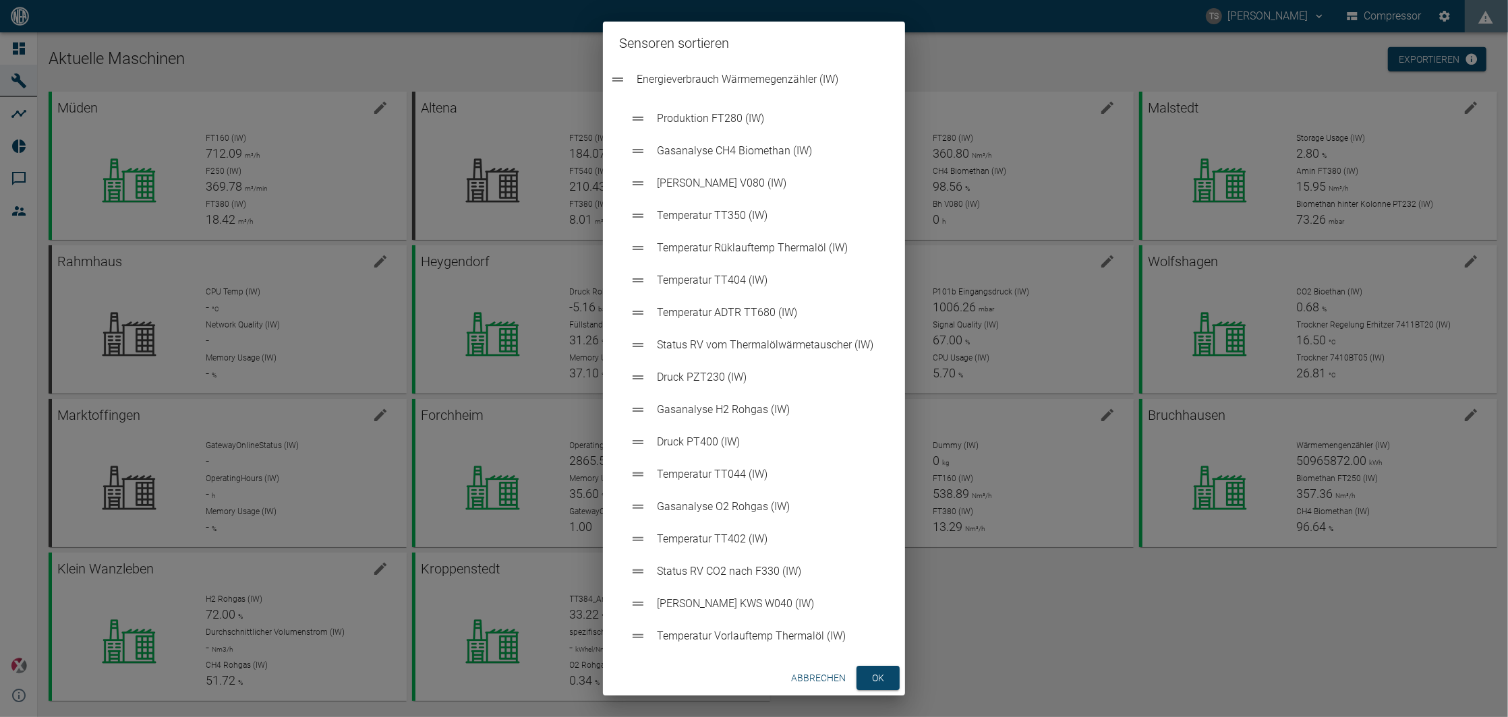
drag, startPoint x: 734, startPoint y: 346, endPoint x: 710, endPoint y: 74, distance: 272.7
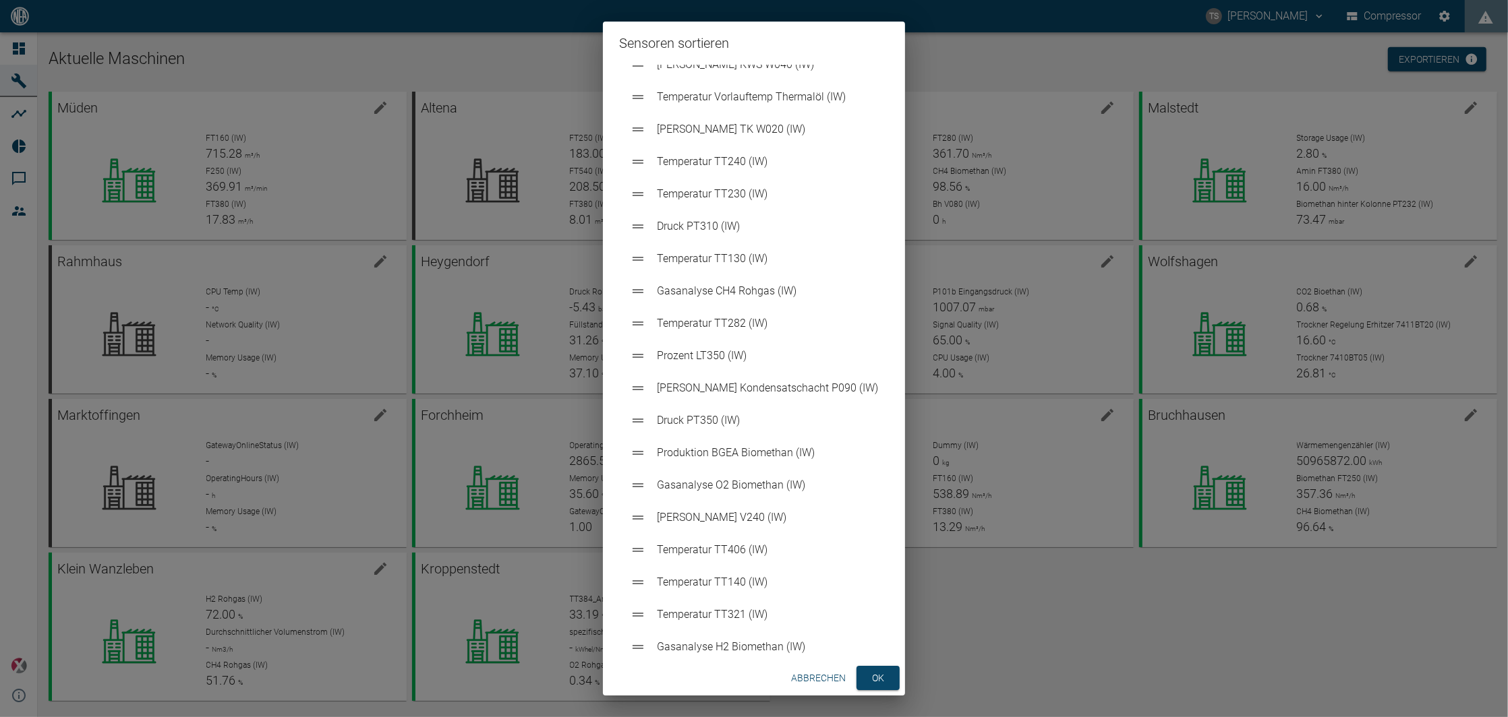
scroll to position [629, 0]
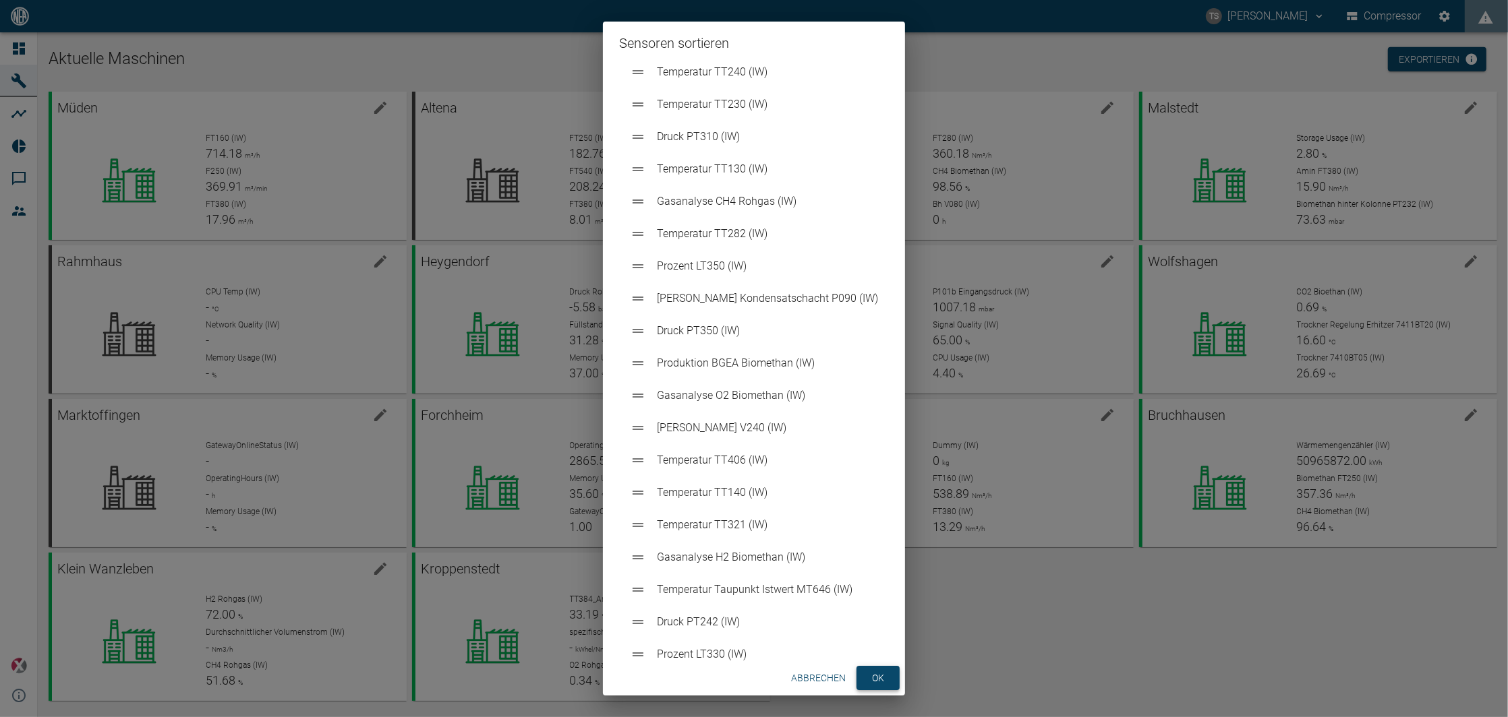
click at [883, 674] on button "ok" at bounding box center [877, 678] width 43 height 25
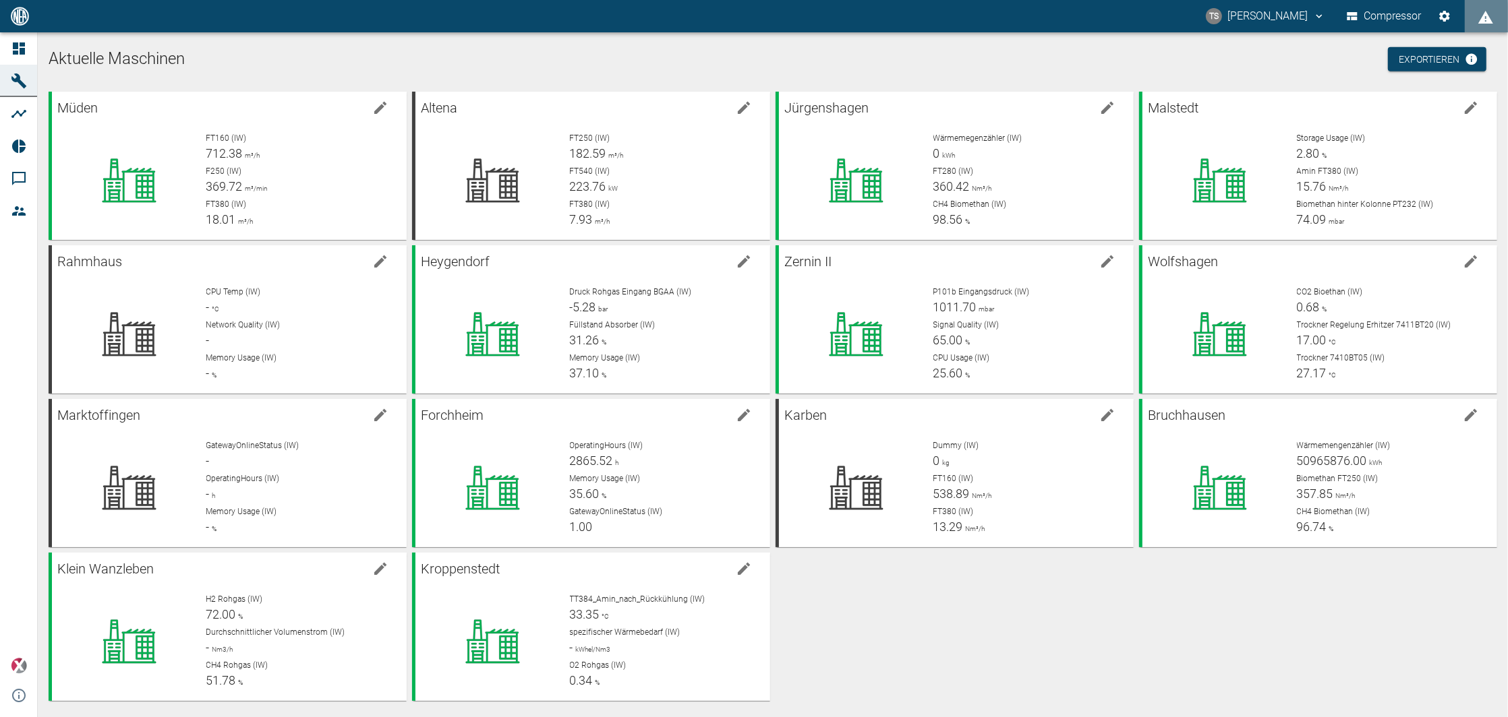
drag, startPoint x: 1181, startPoint y: 116, endPoint x: 1128, endPoint y: 657, distance: 544.0
click at [1128, 657] on div "Müden FT160 (IW) 712.38 m³/h F250 (IW) 369.72 m³/min FT380 (IW) 18.01 m³/h Alte…" at bounding box center [770, 393] width 1454 height 615
click at [1464, 418] on icon "edit machine" at bounding box center [1470, 415] width 12 height 12
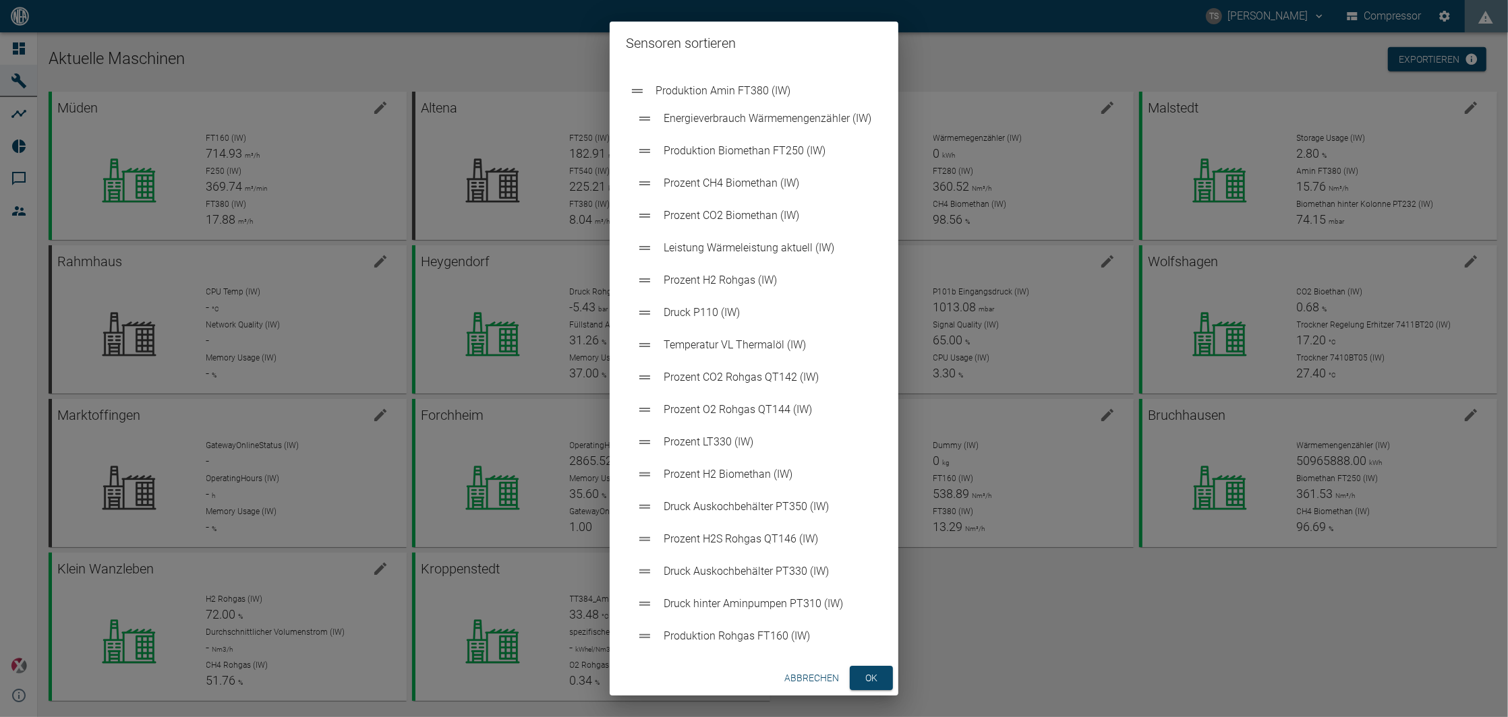
drag, startPoint x: 645, startPoint y: 213, endPoint x: 639, endPoint y: 81, distance: 132.3
click at [639, 81] on ul "Energieverbrauch Wärmemengenzähler (IW) Produktion Biomethan FT250 (IW) Prozent…" at bounding box center [754, 637] width 256 height 1144
drag, startPoint x: 647, startPoint y: 152, endPoint x: 638, endPoint y: 117, distance: 36.8
click at [638, 117] on ul "Produktion Amin FT380 (IW) Energieverbrauch Wärmemengenzähler (IW) Produktion B…" at bounding box center [754, 637] width 256 height 1144
drag, startPoint x: 641, startPoint y: 124, endPoint x: 636, endPoint y: 87, distance: 37.4
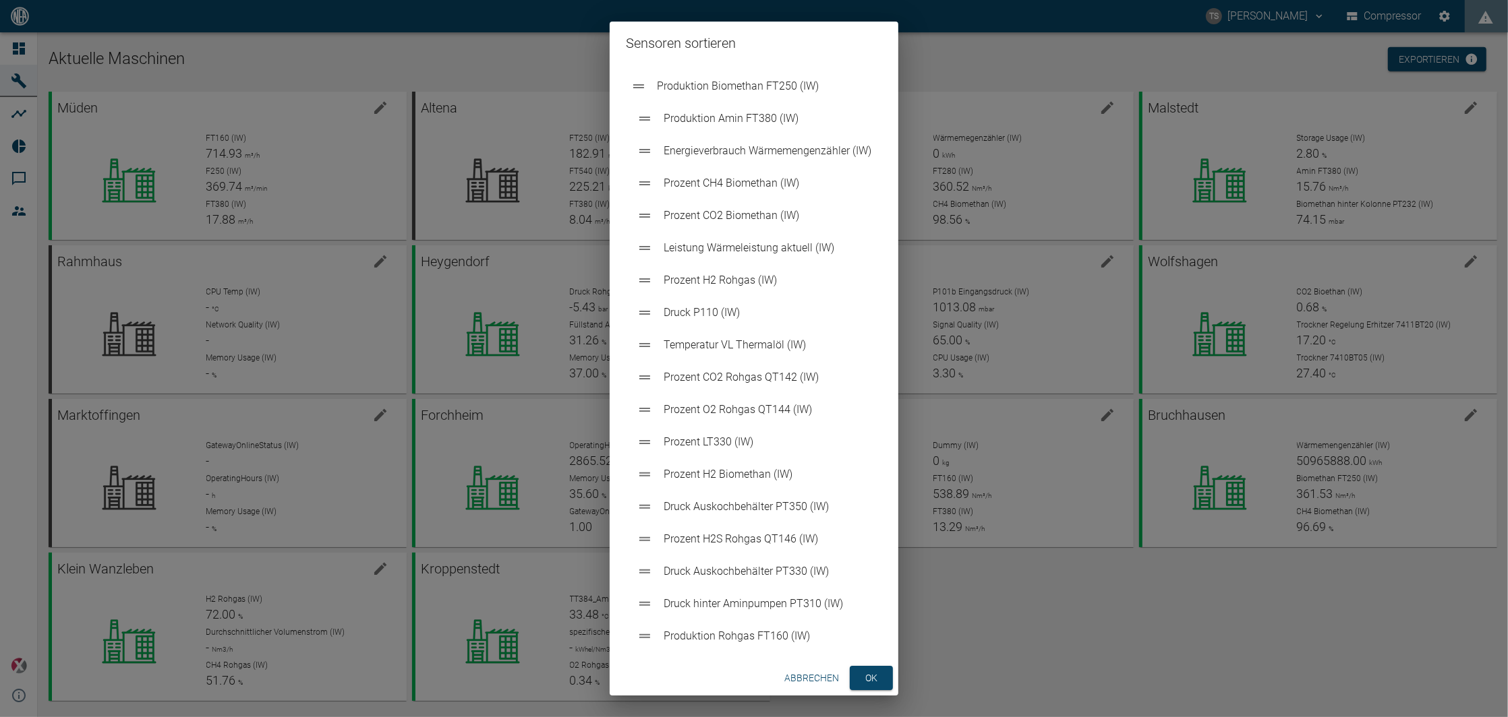
click at [636, 87] on ul "Produktion Amin FT380 (IW) Produktion Biomethan FT250 (IW) Energieverbrauch Wär…" at bounding box center [754, 637] width 256 height 1144
drag, startPoint x: 641, startPoint y: 189, endPoint x: 639, endPoint y: 155, distance: 33.8
click at [639, 155] on ul "Produktion Biomethan FT250 (IW) Produktion Amin FT380 (IW) Energieverbrauch Wär…" at bounding box center [754, 637] width 256 height 1144
click at [872, 677] on button "ok" at bounding box center [871, 678] width 43 height 25
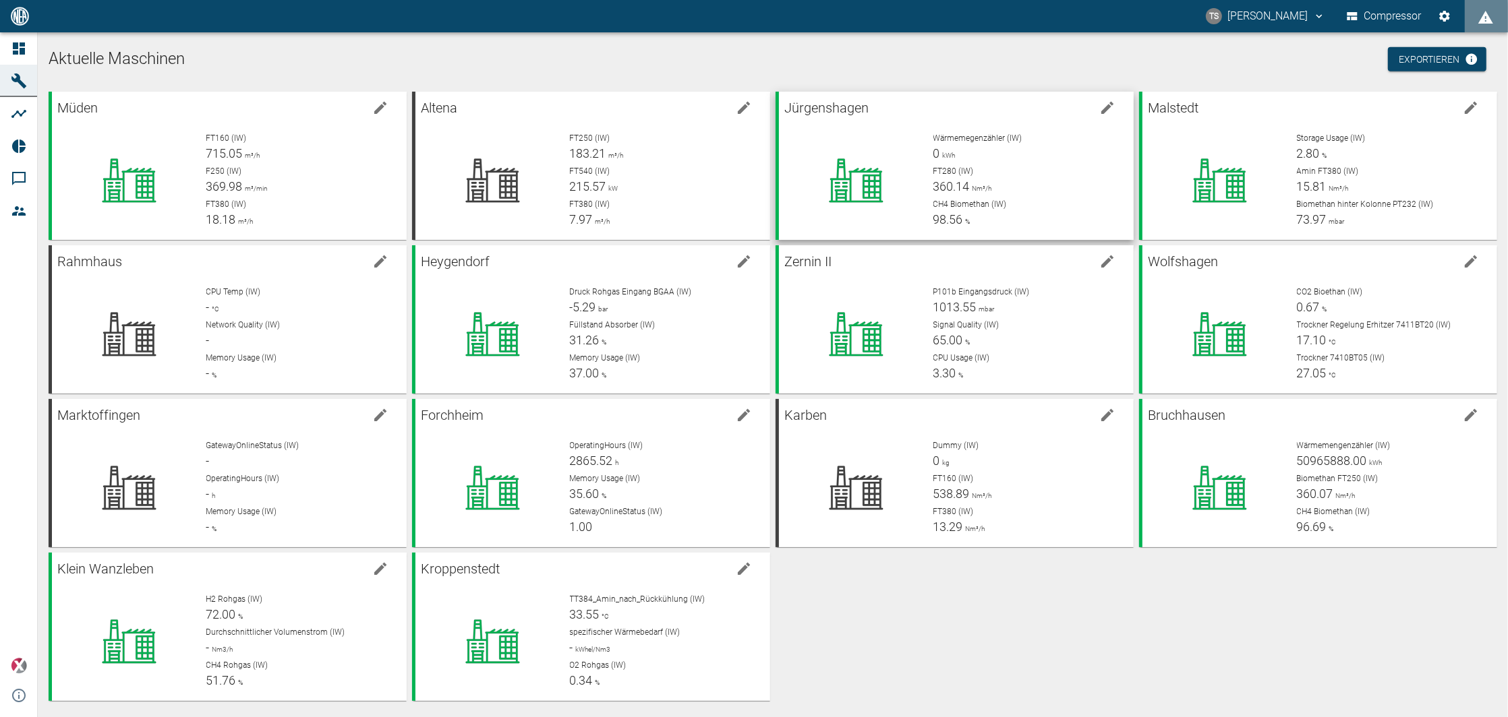
click at [1021, 174] on p "FT280 (IW)" at bounding box center [1027, 171] width 189 height 12
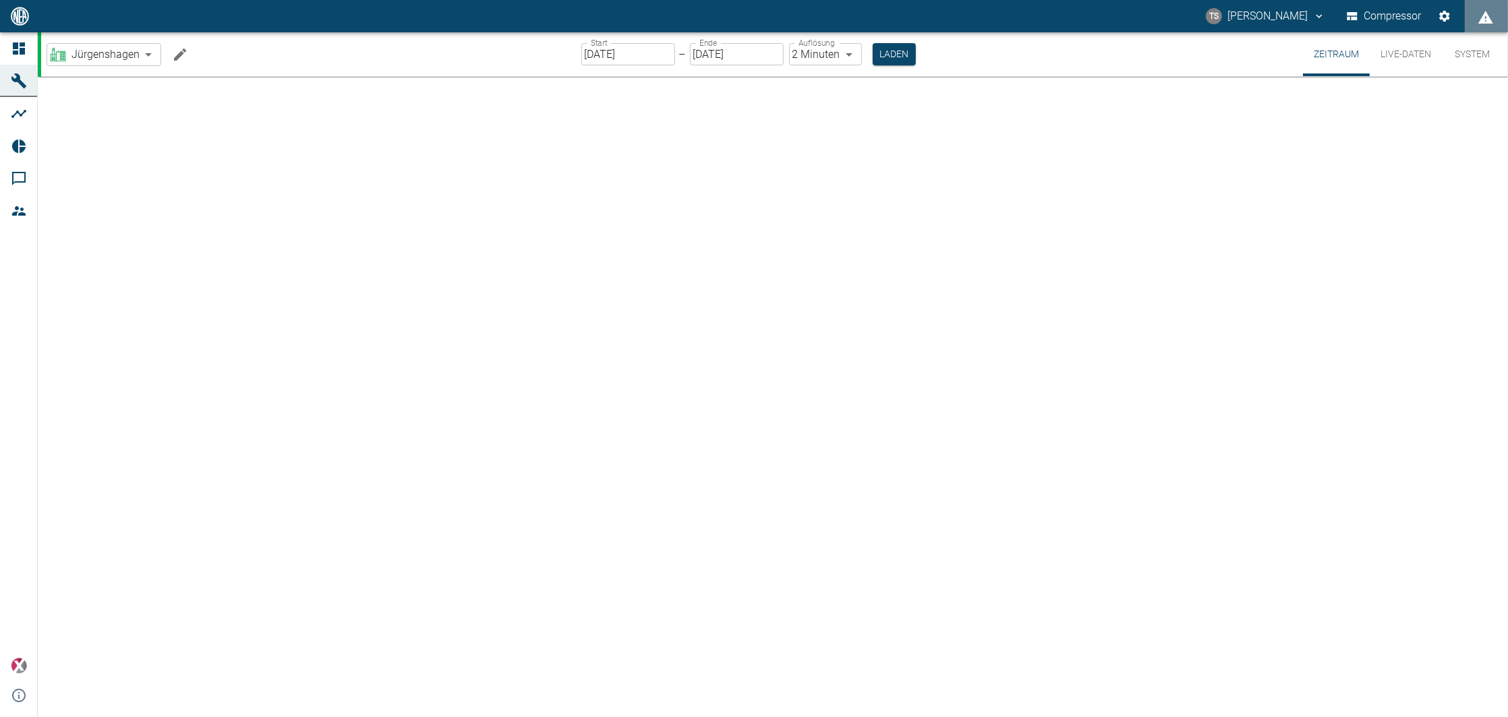
type input "2min"
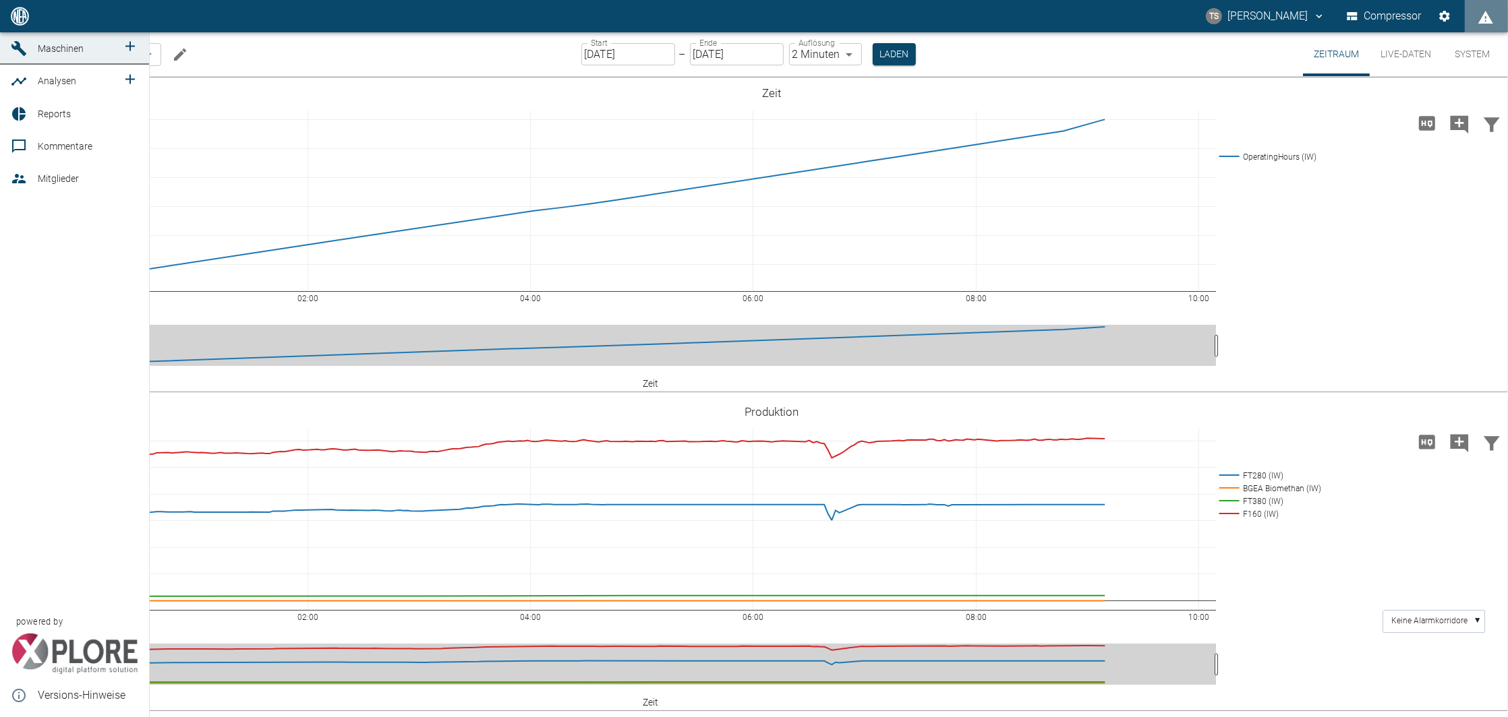
click at [19, 56] on icon at bounding box center [18, 48] width 15 height 15
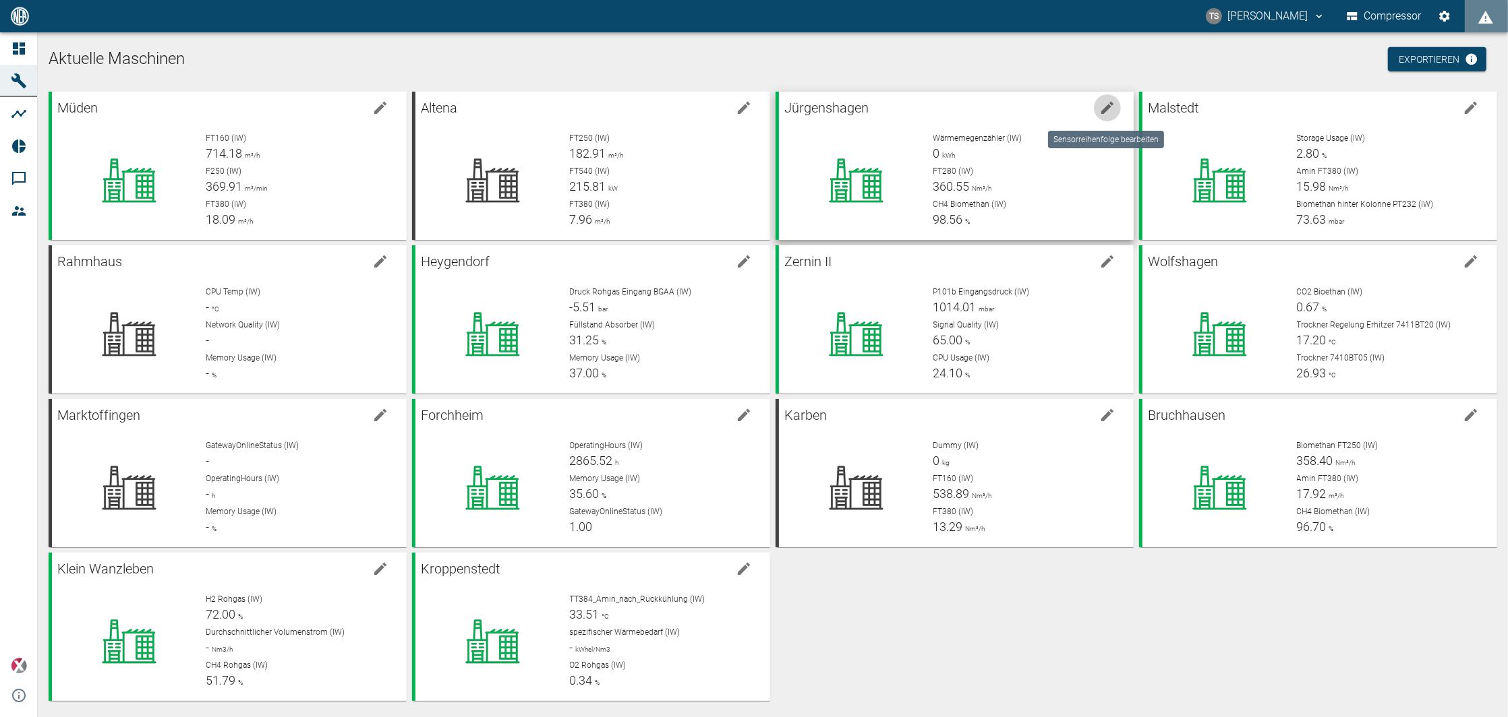
click at [1099, 107] on icon "edit machine" at bounding box center [1107, 108] width 16 height 16
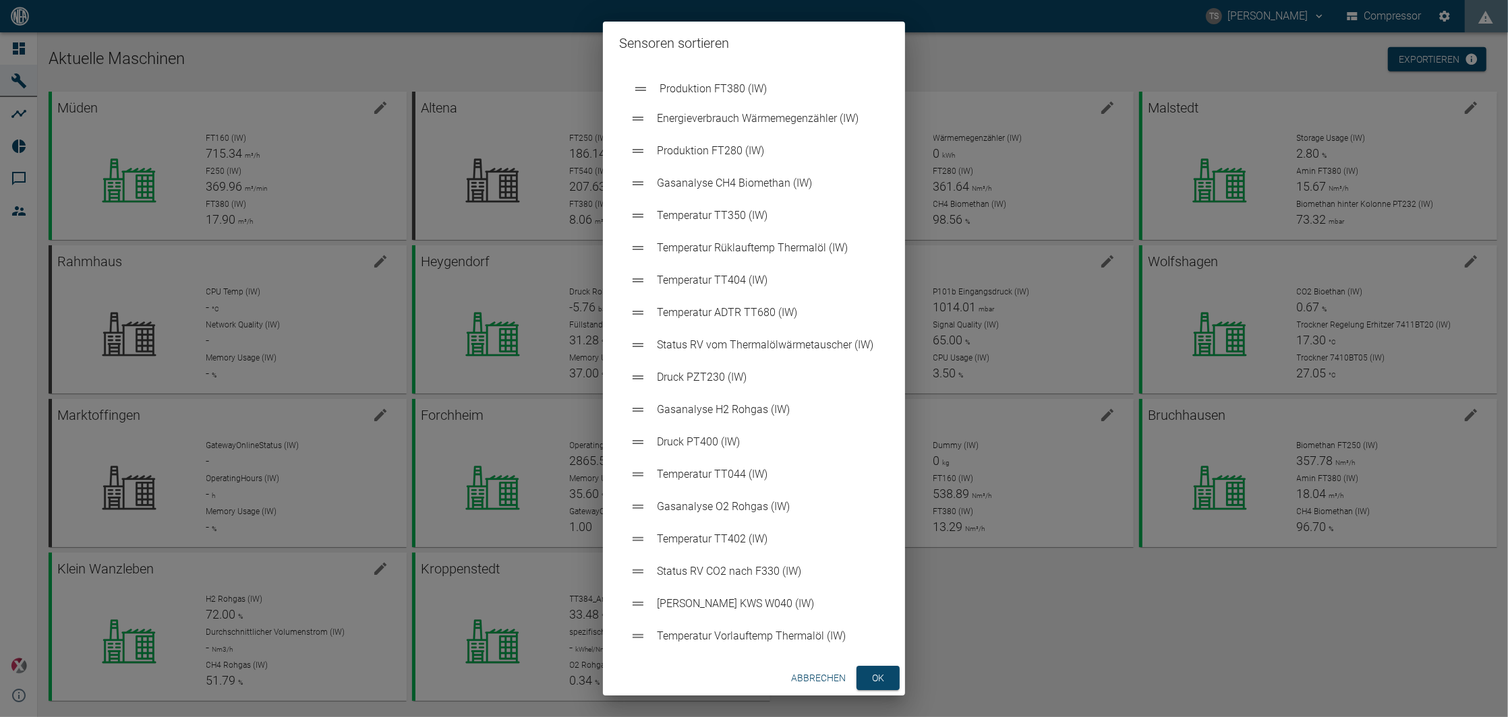
drag, startPoint x: 646, startPoint y: 359, endPoint x: 647, endPoint y: 92, distance: 267.7
drag, startPoint x: 645, startPoint y: 155, endPoint x: 645, endPoint y: 84, distance: 71.5
drag, startPoint x: 646, startPoint y: 184, endPoint x: 643, endPoint y: 143, distance: 41.3
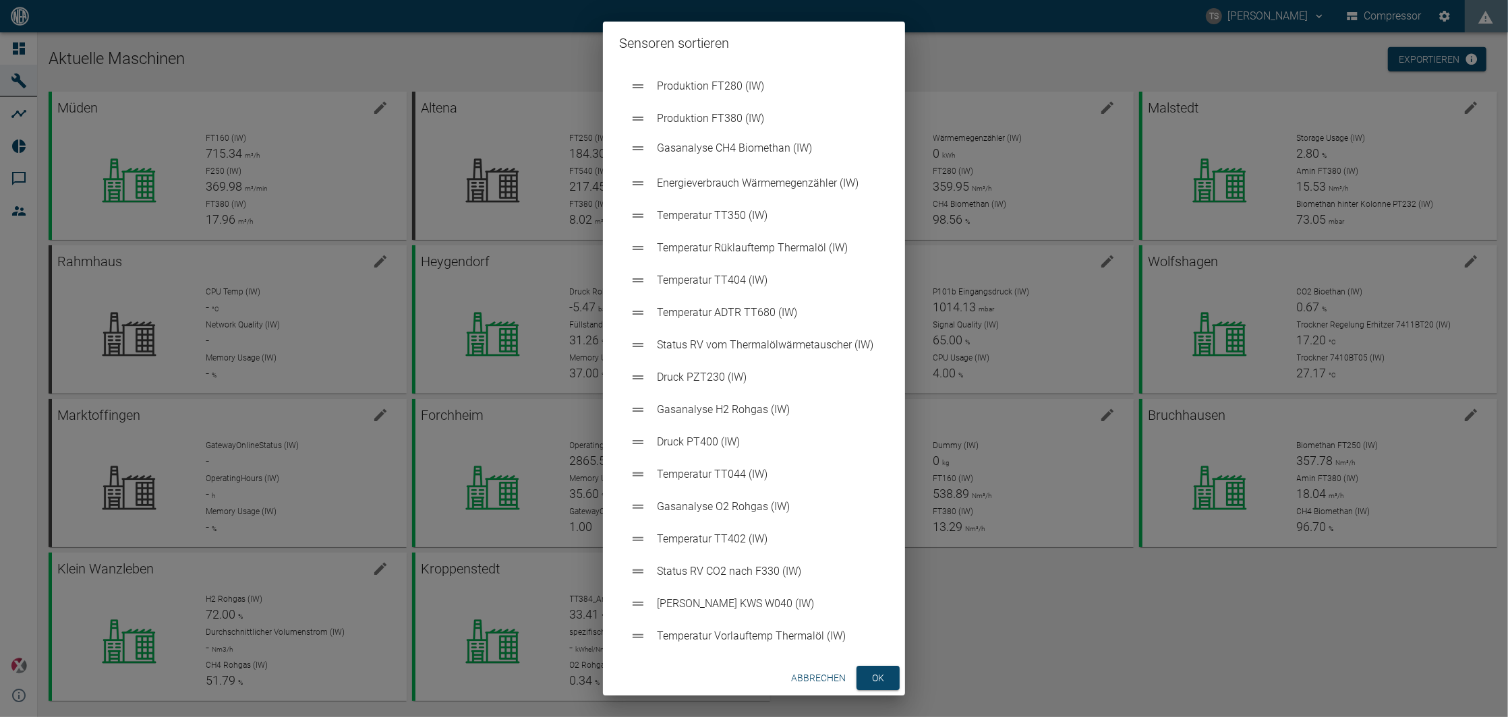
click at [868, 678] on button "ok" at bounding box center [877, 678] width 43 height 25
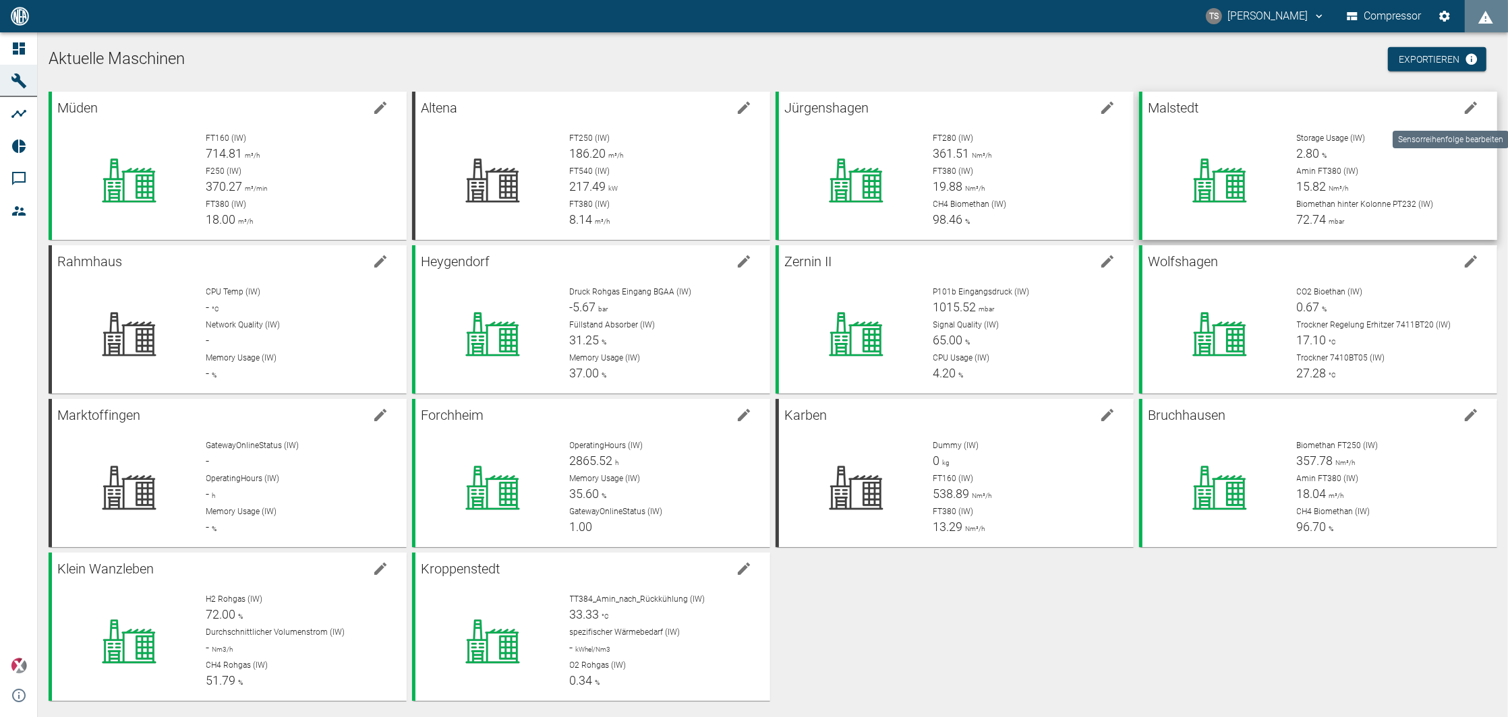
click at [1462, 115] on icon "edit machine" at bounding box center [1470, 108] width 16 height 16
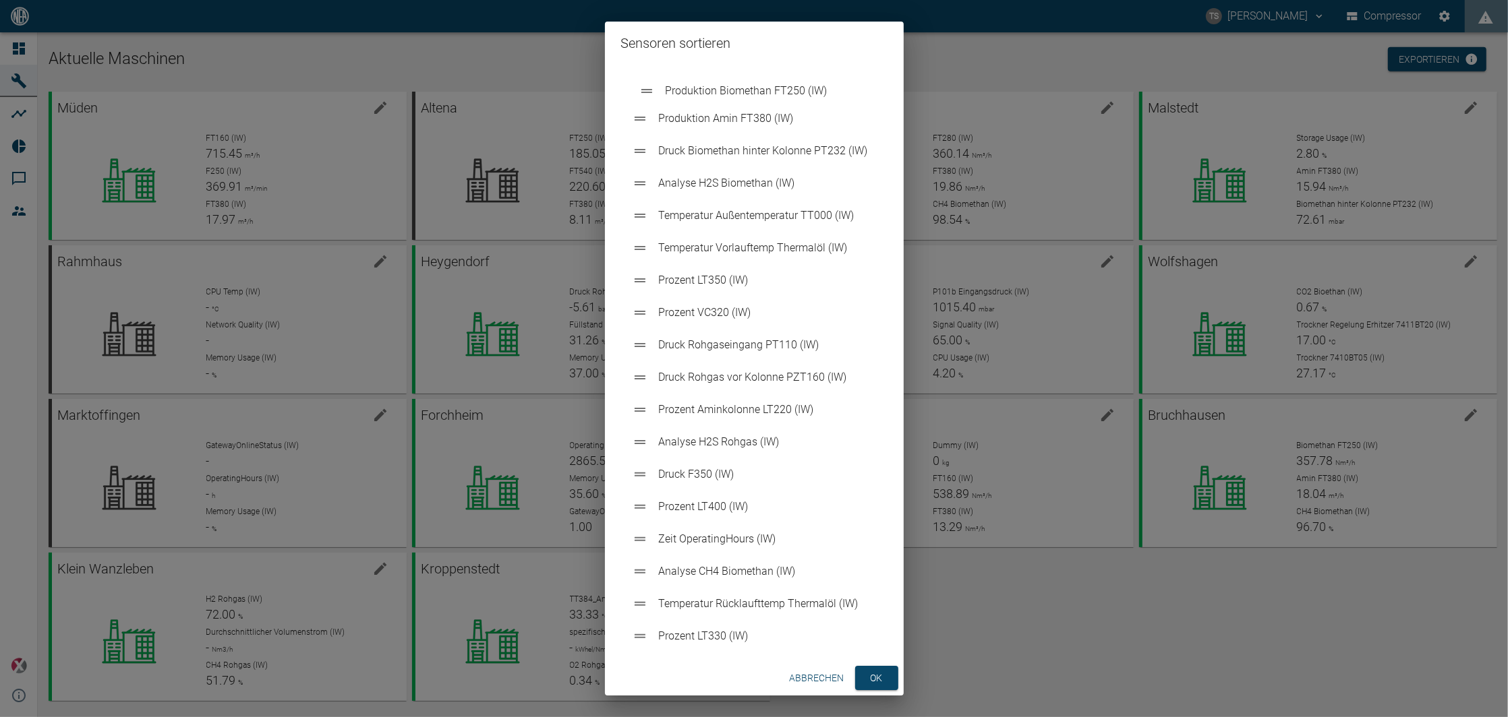
drag, startPoint x: 645, startPoint y: 376, endPoint x: 653, endPoint y: 84, distance: 292.0
click at [653, 84] on ul "Produktion Amin FT380 (IW) Druck Biomethan hinter Kolonne PT232 (IW) Analyse H2…" at bounding box center [754, 620] width 266 height 1111
drag, startPoint x: 647, startPoint y: 315, endPoint x: 672, endPoint y: 152, distance: 164.5
click at [672, 152] on ul "Produktion Biomethan FT250 (IW) Produktion Amin FT380 (IW) Druck Biomethan hint…" at bounding box center [754, 620] width 266 height 1111
click at [878, 666] on button "ok" at bounding box center [876, 678] width 43 height 25
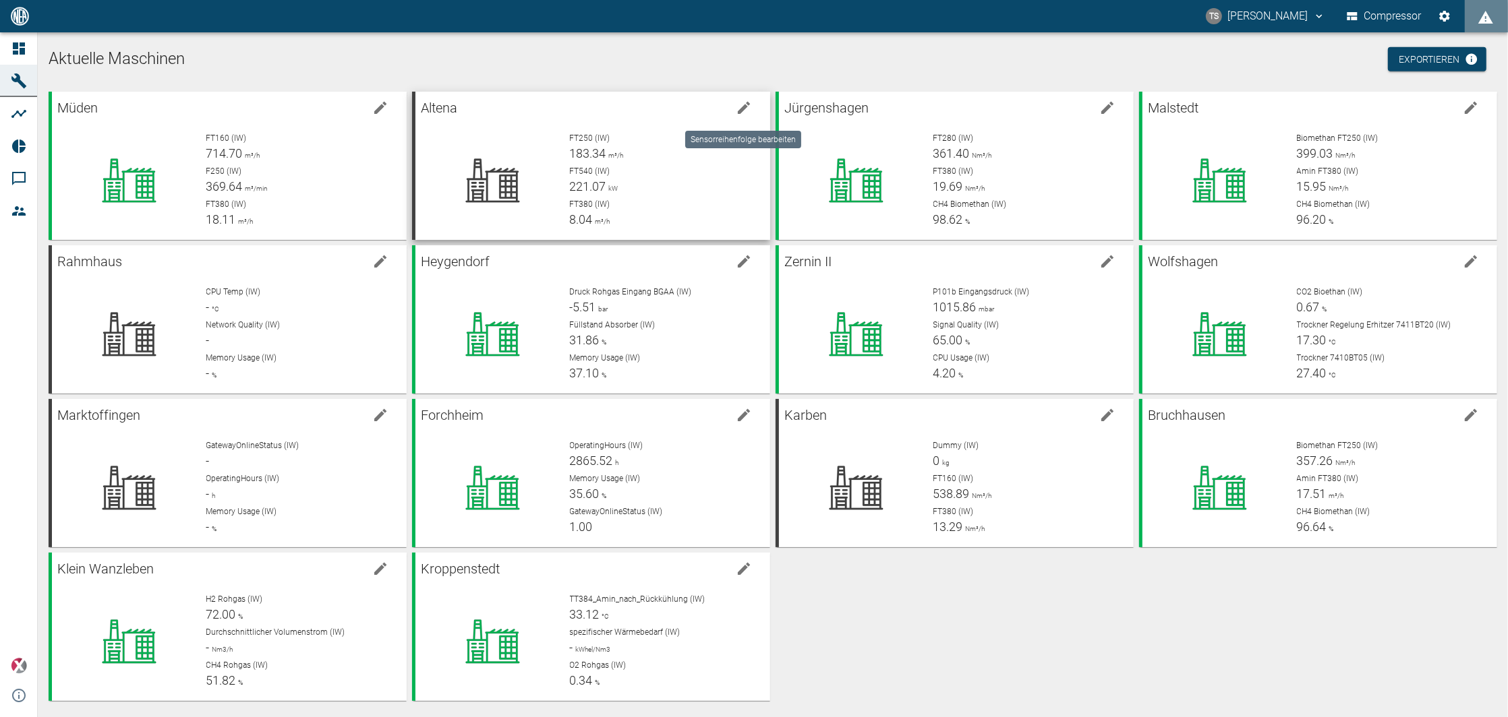
click at [736, 106] on icon "edit machine" at bounding box center [744, 108] width 16 height 16
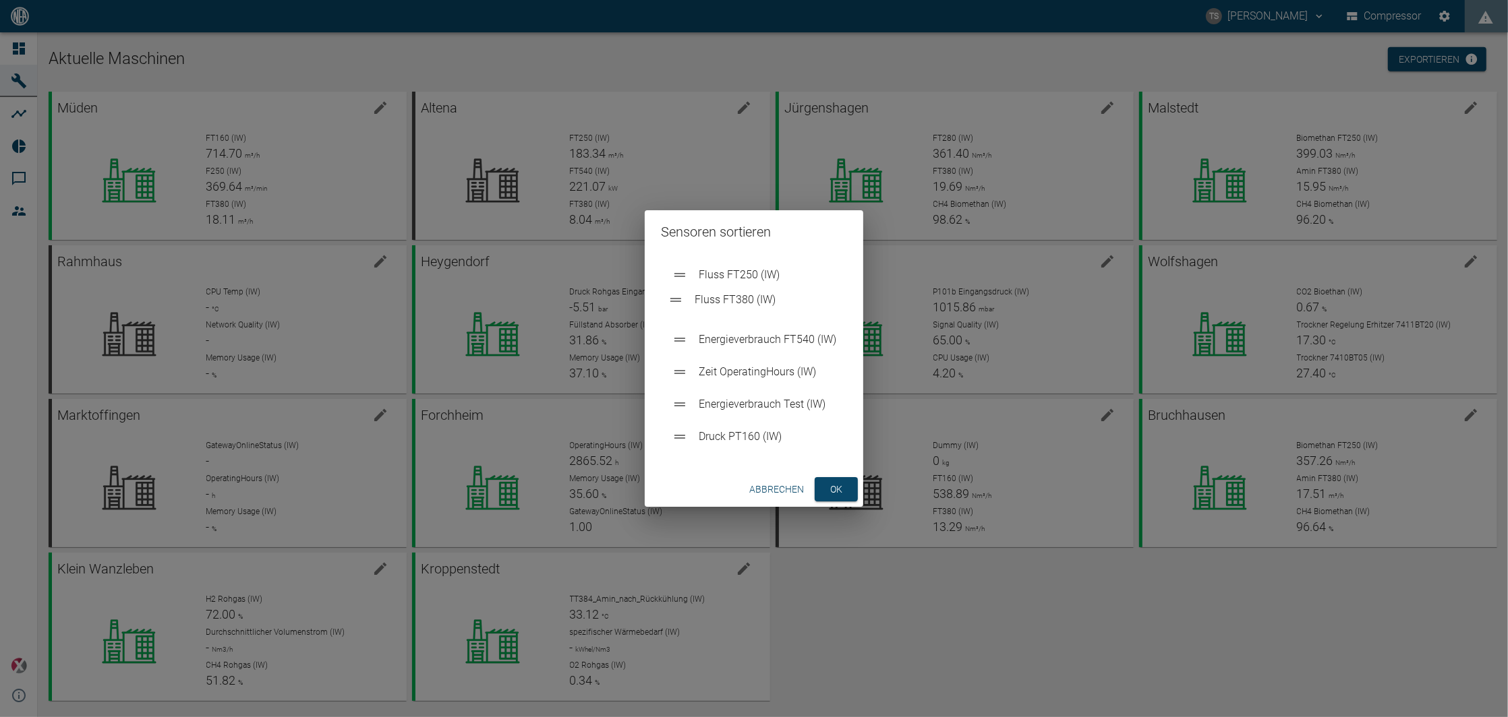
drag, startPoint x: 680, startPoint y: 348, endPoint x: 678, endPoint y: 296, distance: 52.0
click at [678, 296] on ul "Fluss FT250 (IW) Energieverbrauch FT540 (IW) Fluss FT380 (IW) Zeit OperatingHou…" at bounding box center [754, 356] width 186 height 205
click at [820, 487] on button "ok" at bounding box center [835, 489] width 43 height 25
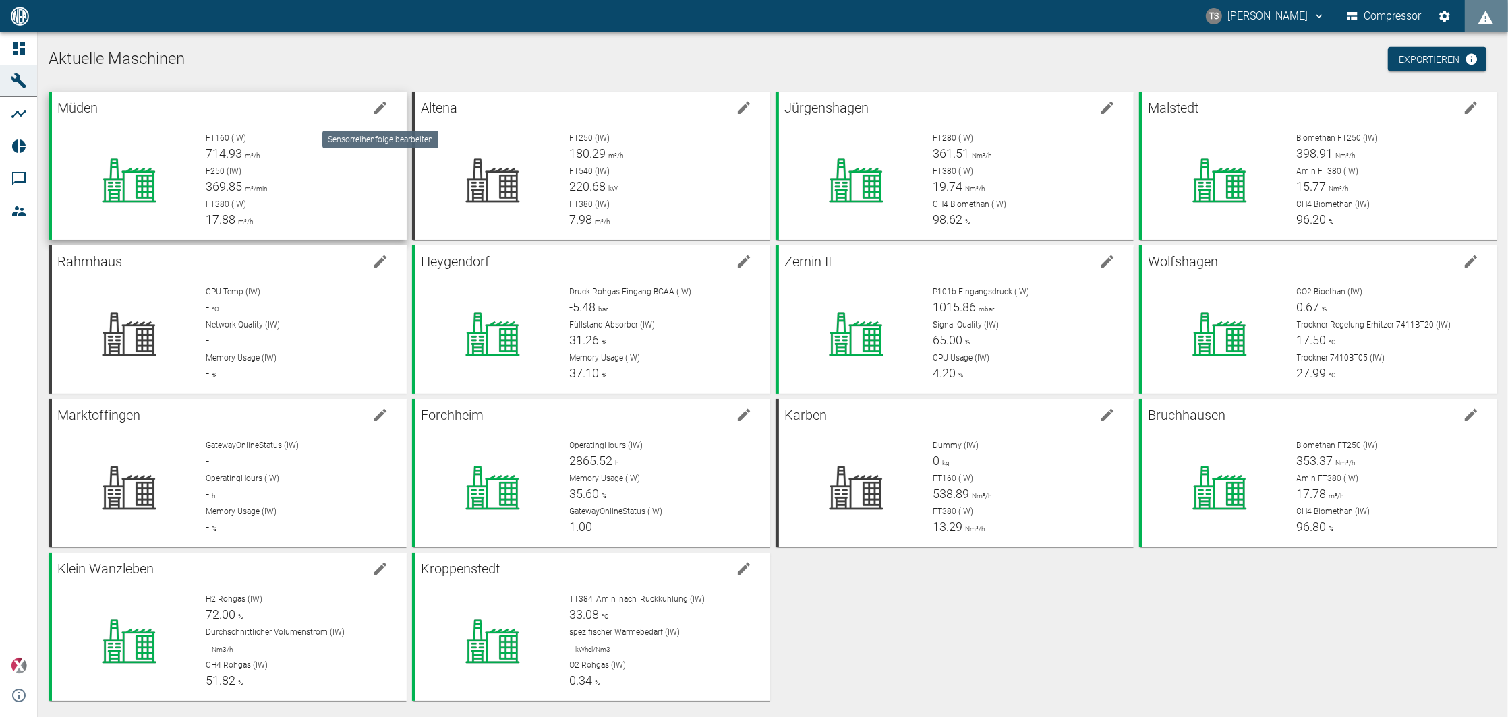
click at [378, 105] on icon "edit machine" at bounding box center [380, 108] width 16 height 16
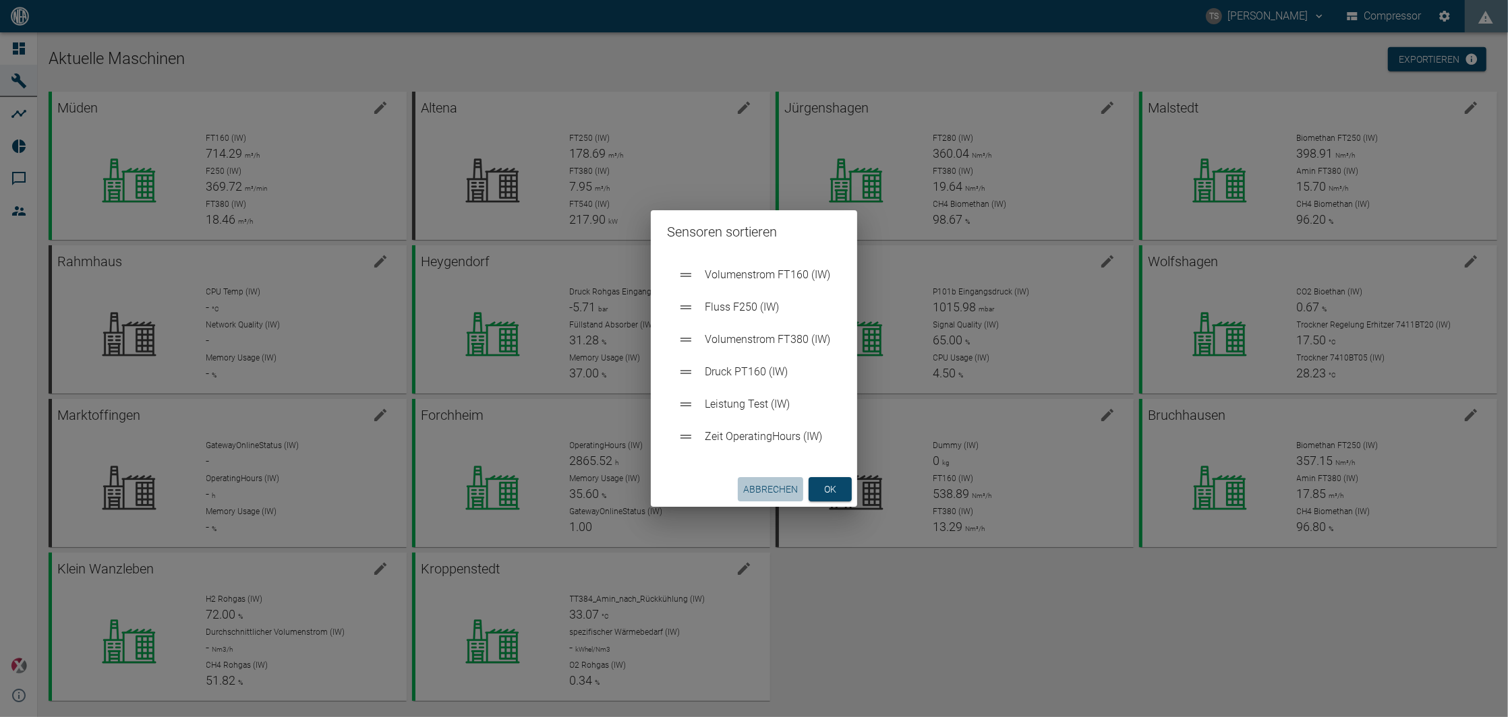
click at [778, 487] on button "Abbrechen" at bounding box center [770, 489] width 65 height 25
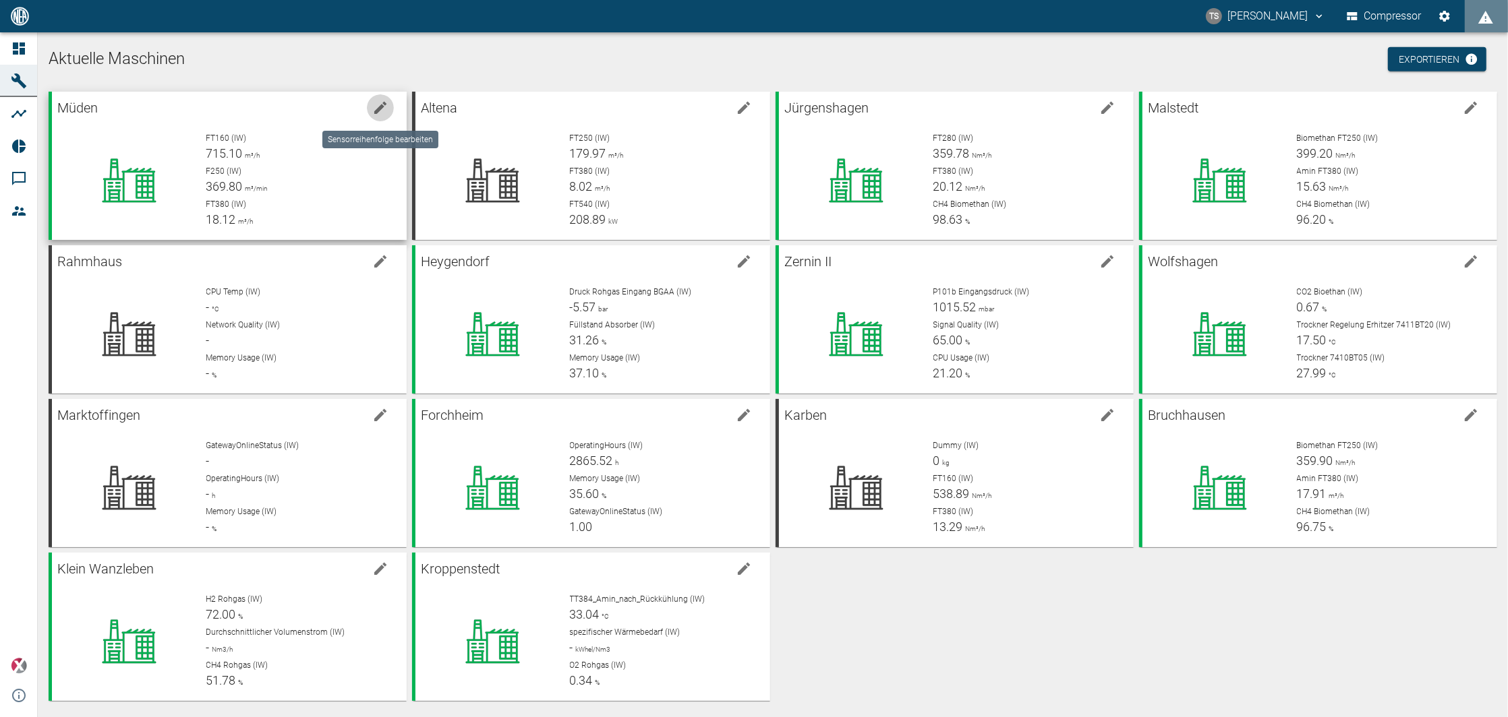
click at [384, 102] on icon "edit machine" at bounding box center [380, 108] width 16 height 16
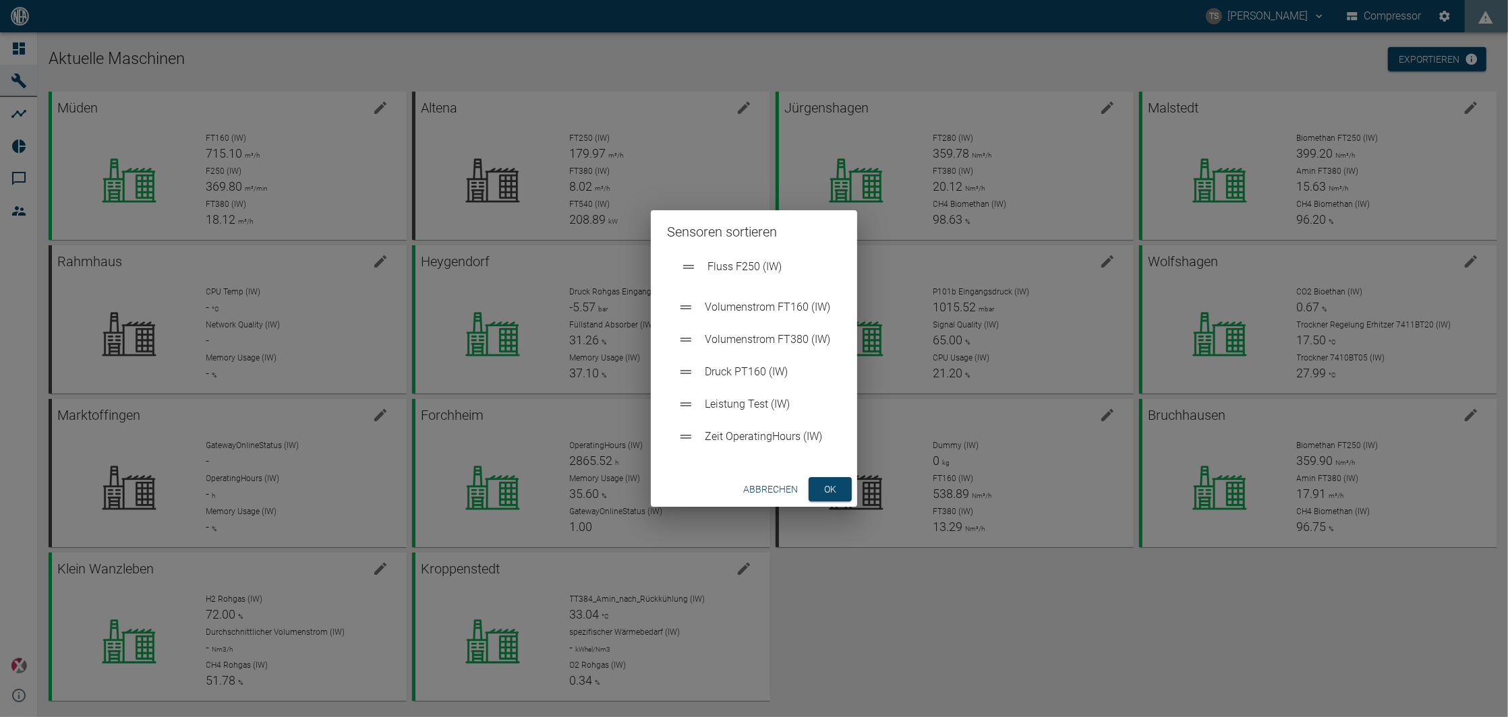
drag, startPoint x: 687, startPoint y: 314, endPoint x: 691, endPoint y: 270, distance: 44.7
click at [691, 270] on ul "Volumenstrom FT160 (IW) Fluss F250 (IW) Volumenstrom FT380 (IW) Druck PT160 (IW…" at bounding box center [754, 356] width 174 height 205
drag, startPoint x: 694, startPoint y: 341, endPoint x: 688, endPoint y: 304, distance: 37.6
click at [688, 304] on ul "Fluss F250 (IW) Volumenstrom FT160 (IW) Volumenstrom FT380 (IW) Druck PT160 (IW…" at bounding box center [754, 356] width 174 height 205
click at [814, 478] on button "ok" at bounding box center [829, 489] width 43 height 25
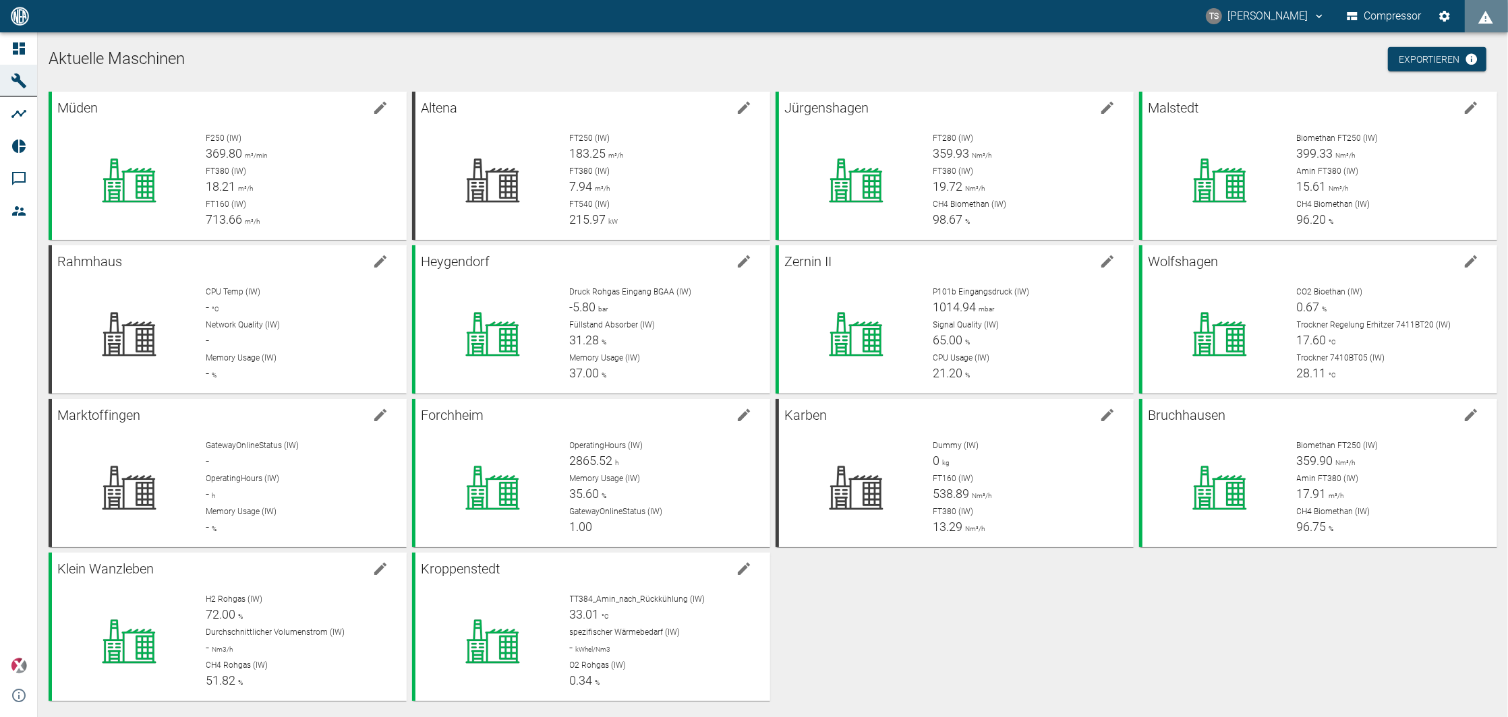
click at [1027, 605] on div "Müden F250 (IW) 369.80 m³/min FT380 (IW) 18.21 m³/h FT160 (IW) 713.66 m³/h Alte…" at bounding box center [770, 393] width 1454 height 615
